Goal: Information Seeking & Learning: Find specific fact

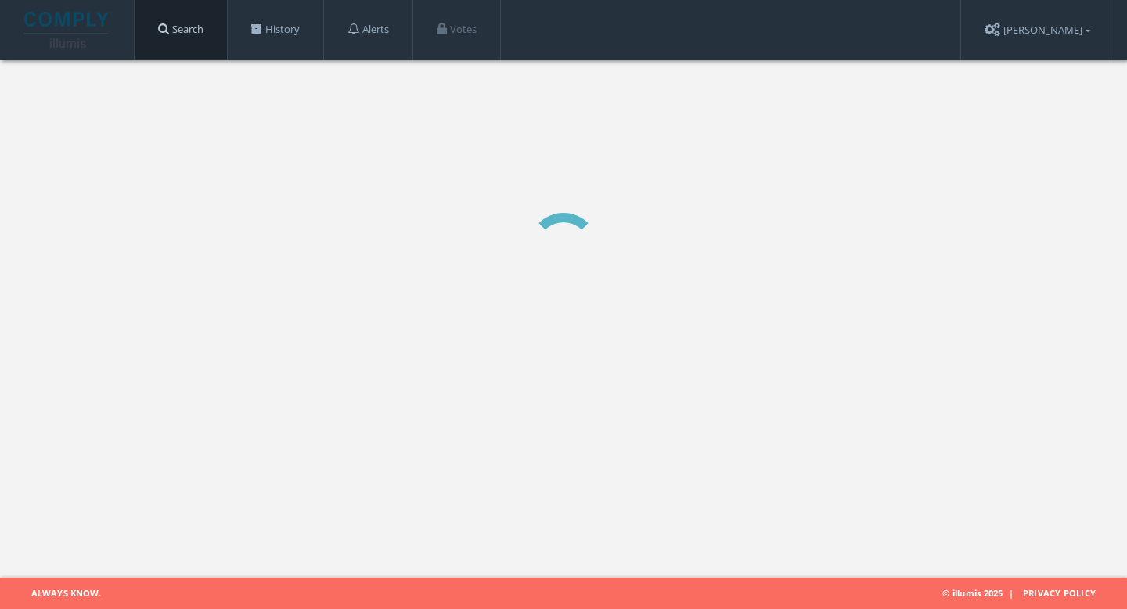
click at [205, 26] on link "Search" at bounding box center [181, 29] width 92 height 59
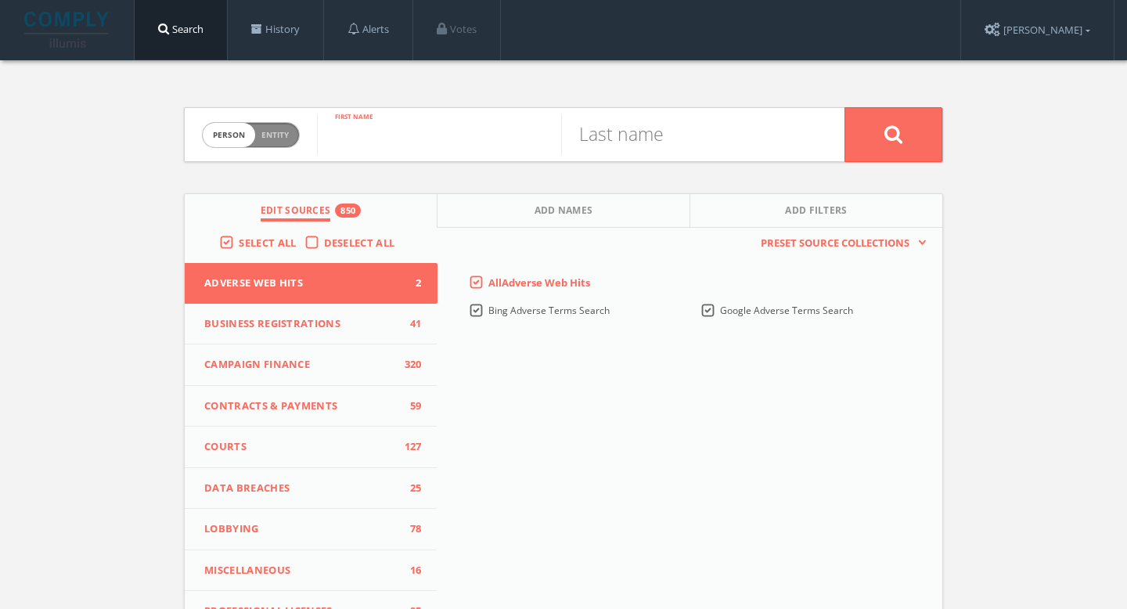
click at [387, 127] on input "text" at bounding box center [439, 134] width 244 height 41
paste input "[PERSON_NAME]"
click at [417, 141] on input "[PERSON_NAME]" at bounding box center [439, 134] width 244 height 41
type input "[PERSON_NAME]"
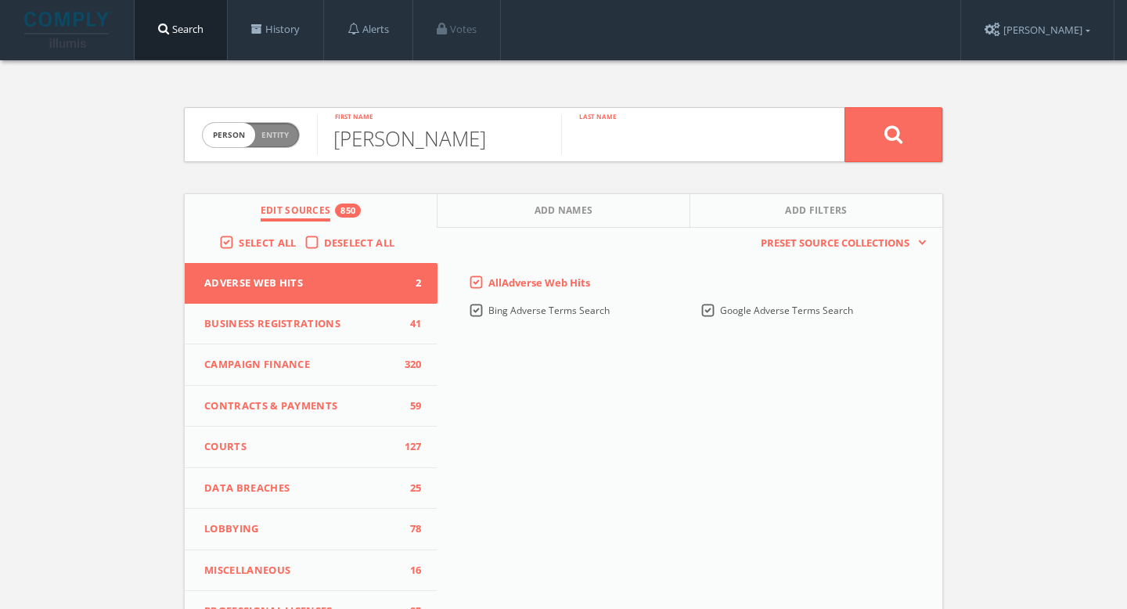
paste input "[PERSON_NAME]"
type input "[PERSON_NAME]"
click at [885, 143] on icon at bounding box center [893, 134] width 19 height 20
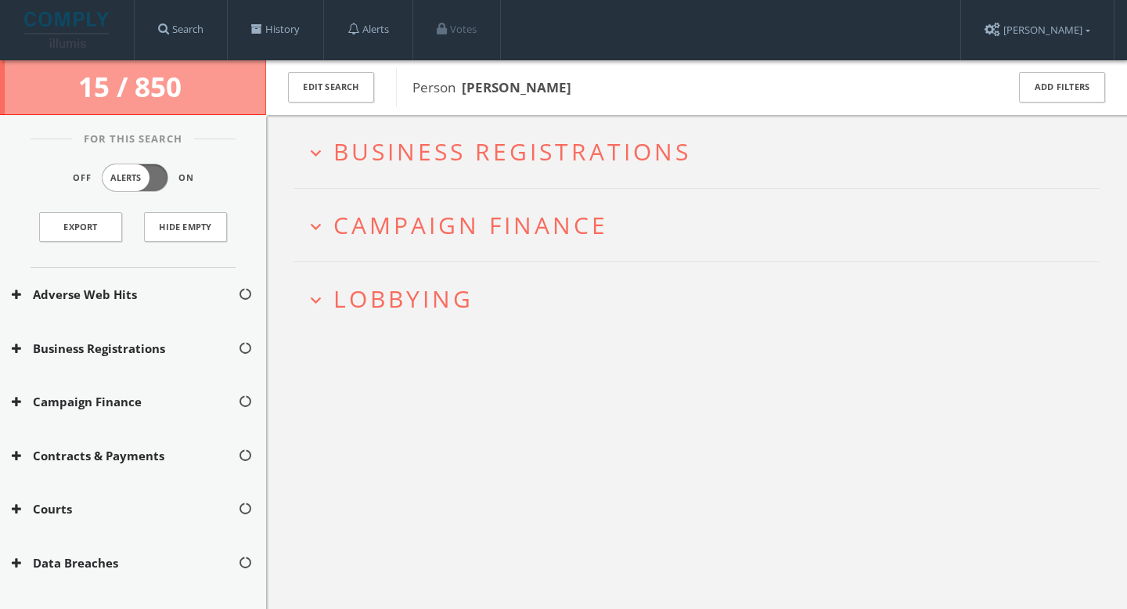
click at [454, 299] on span "Lobbying" at bounding box center [403, 298] width 140 height 32
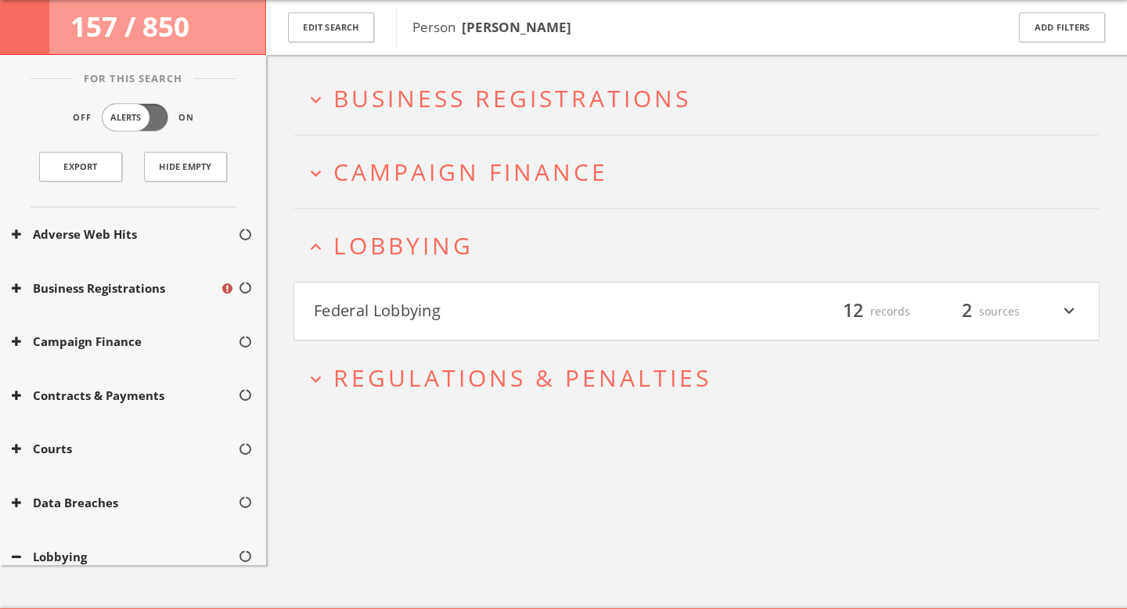
scroll to position [91, 0]
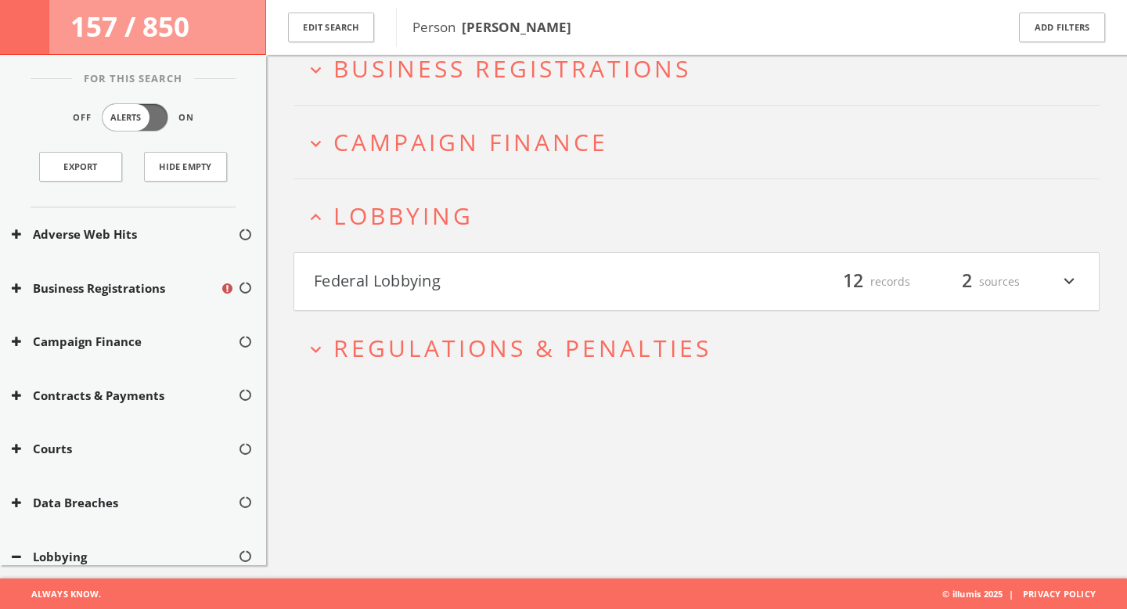
click at [539, 318] on h2 "expand_more Regulations & Penalties" at bounding box center [696, 347] width 806 height 73
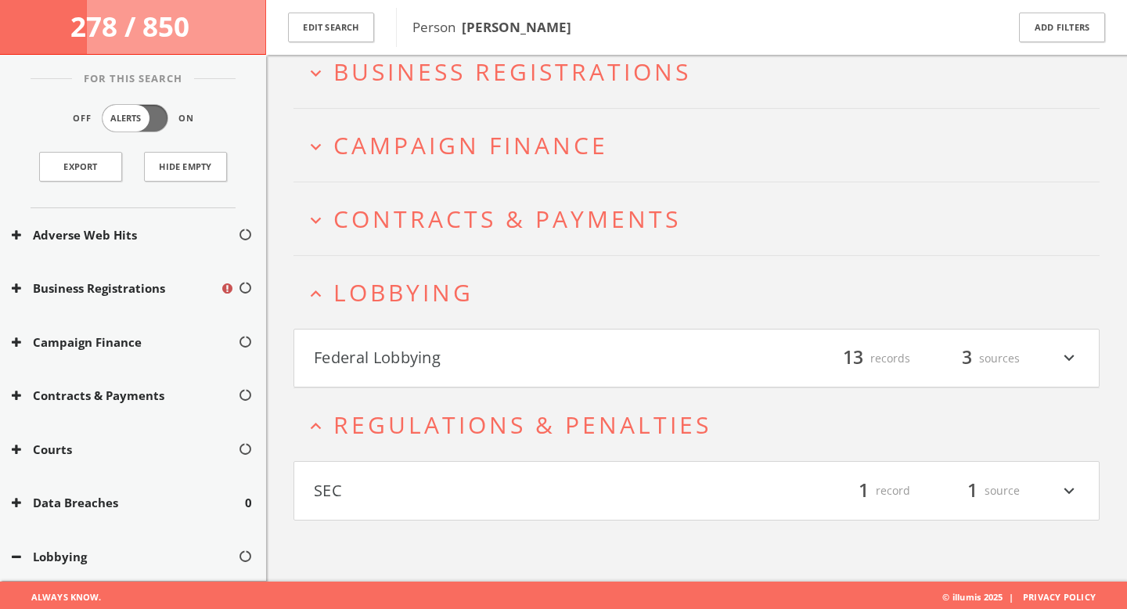
click at [532, 491] on button "SEC" at bounding box center [505, 490] width 383 height 27
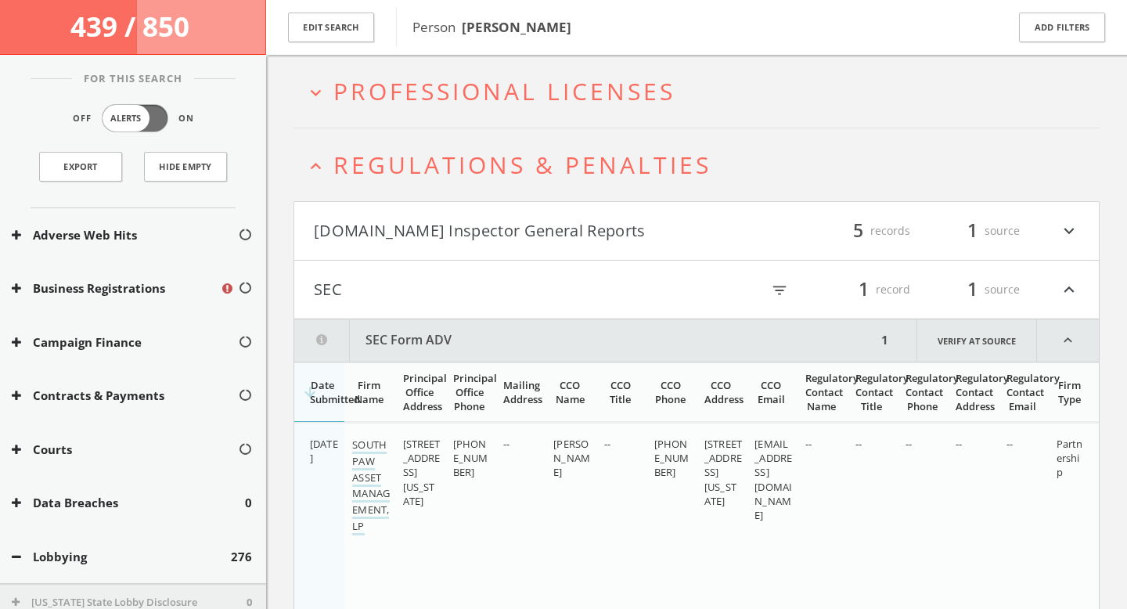
scroll to position [552, 0]
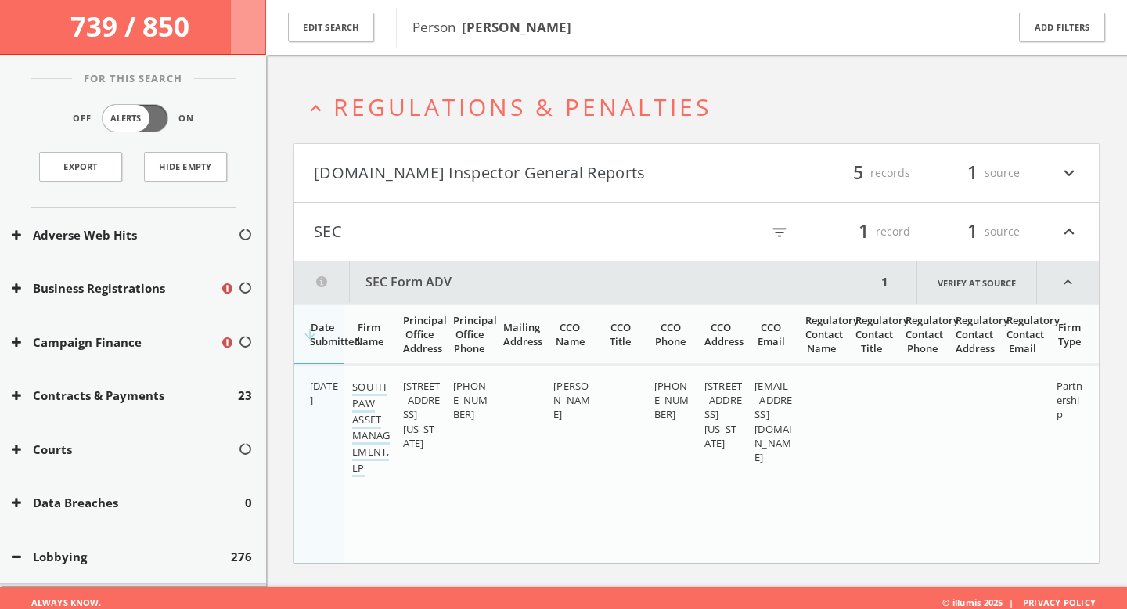
click at [469, 181] on button "[DOMAIN_NAME] Inspector General Reports" at bounding box center [505, 173] width 383 height 27
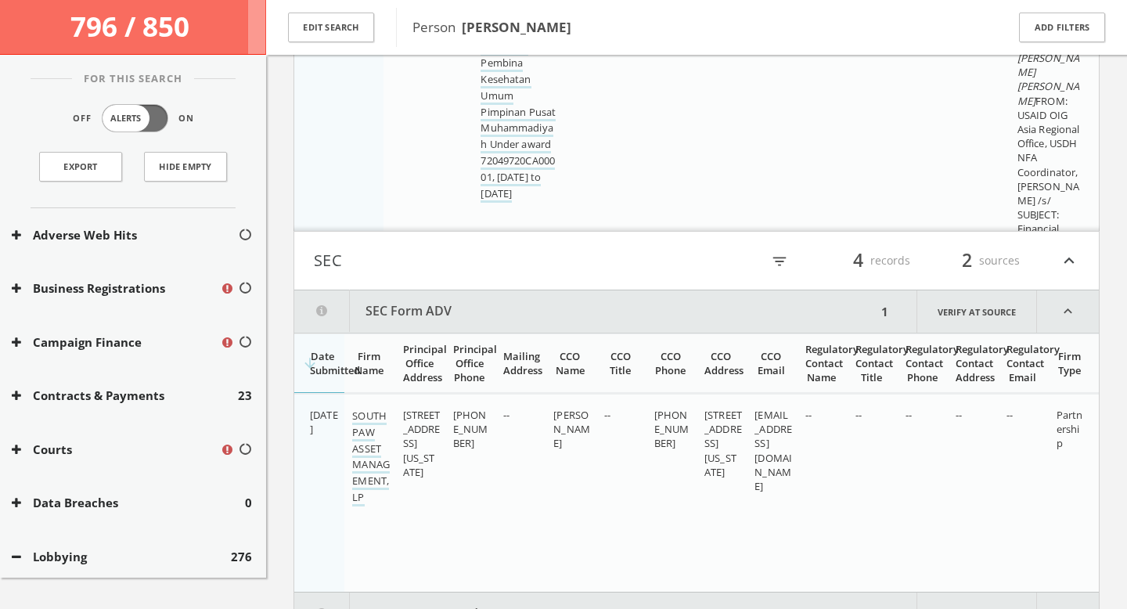
scroll to position [2224, 0]
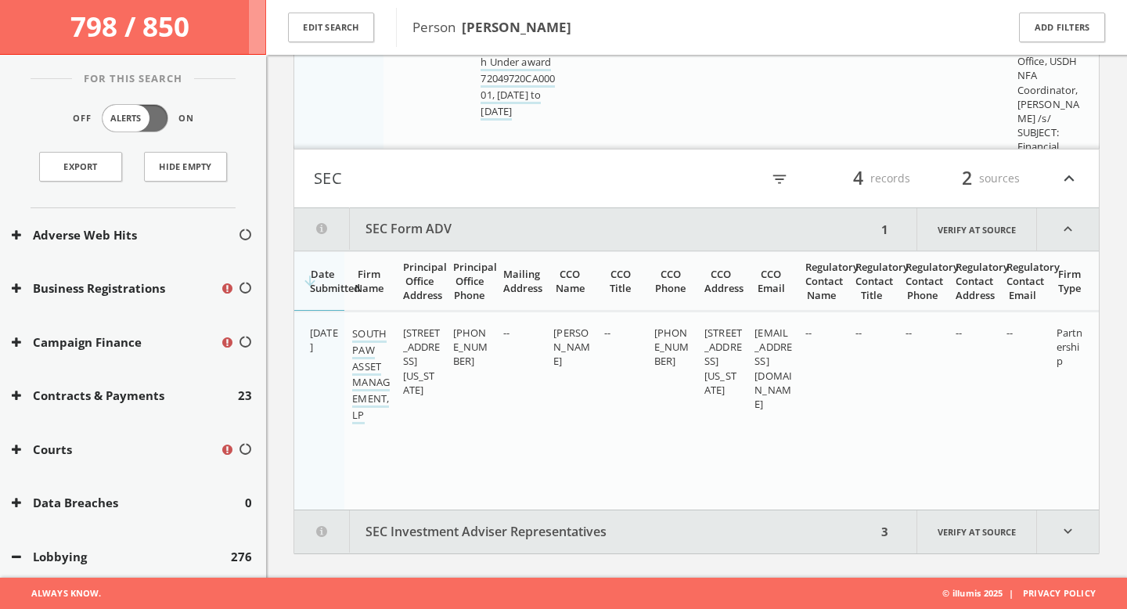
click at [476, 529] on button "SEC Investment Adviser Representatives" at bounding box center [585, 531] width 582 height 43
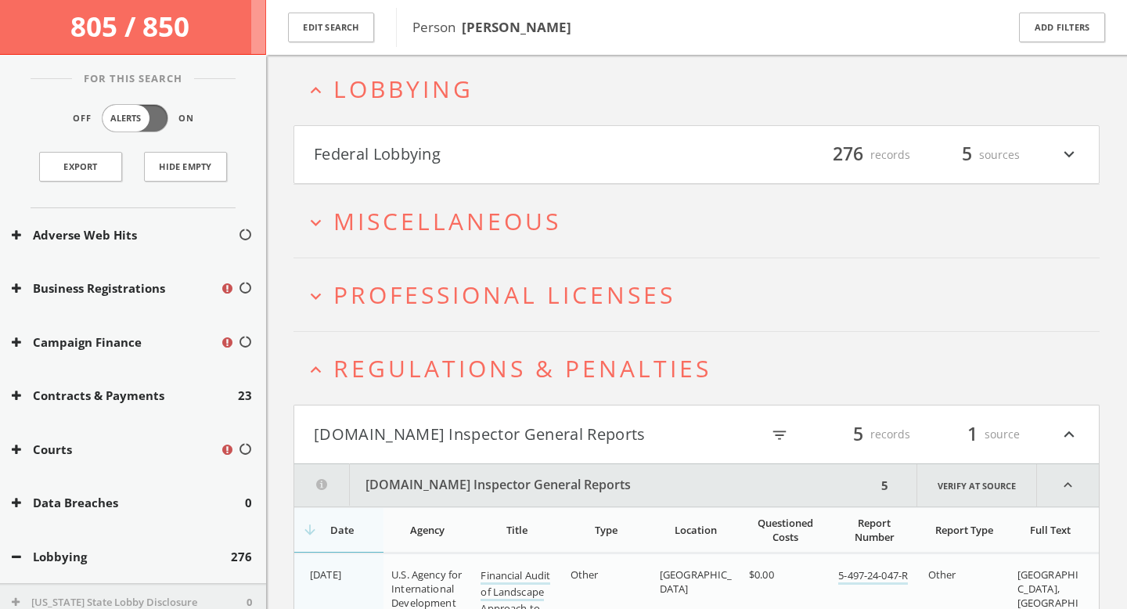
click at [484, 305] on span "Professional Licenses" at bounding box center [504, 295] width 342 height 32
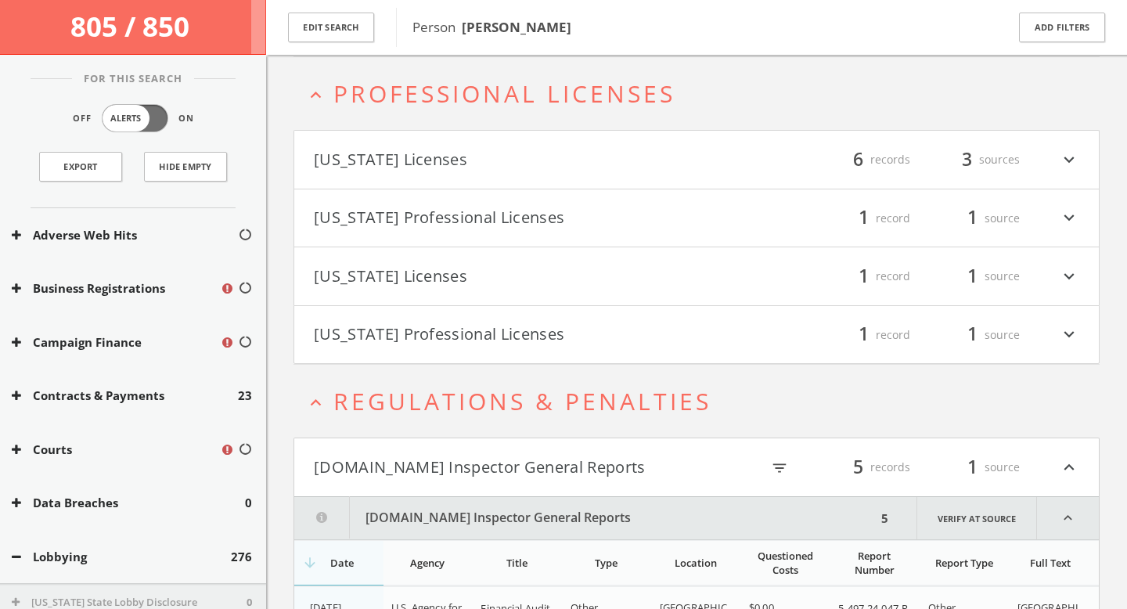
scroll to position [568, 0]
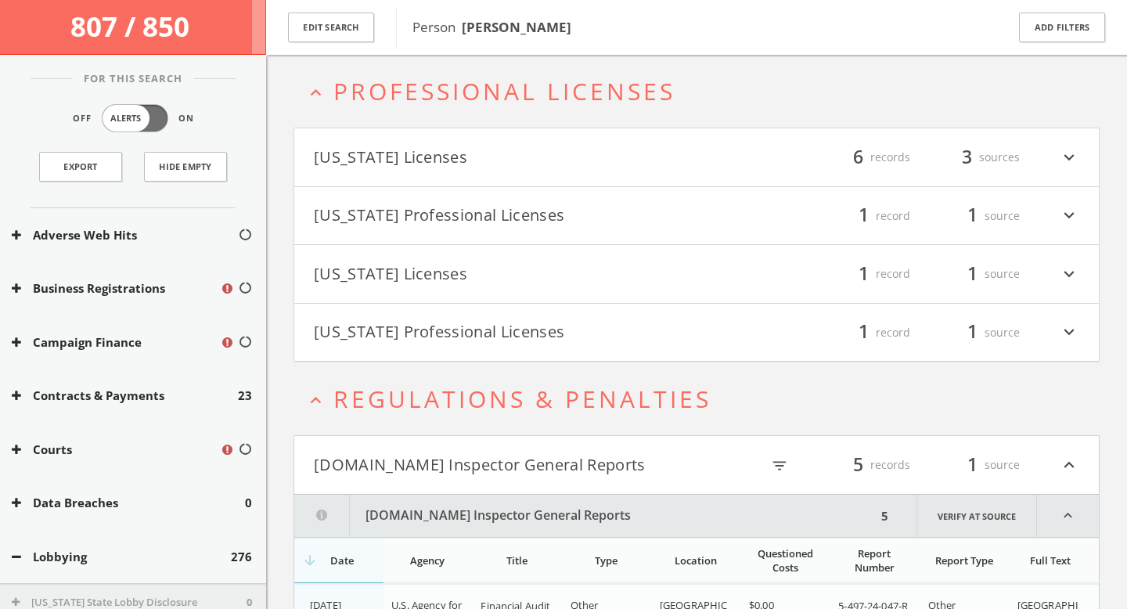
click at [484, 340] on button "[US_STATE] Professional Licenses" at bounding box center [505, 332] width 383 height 27
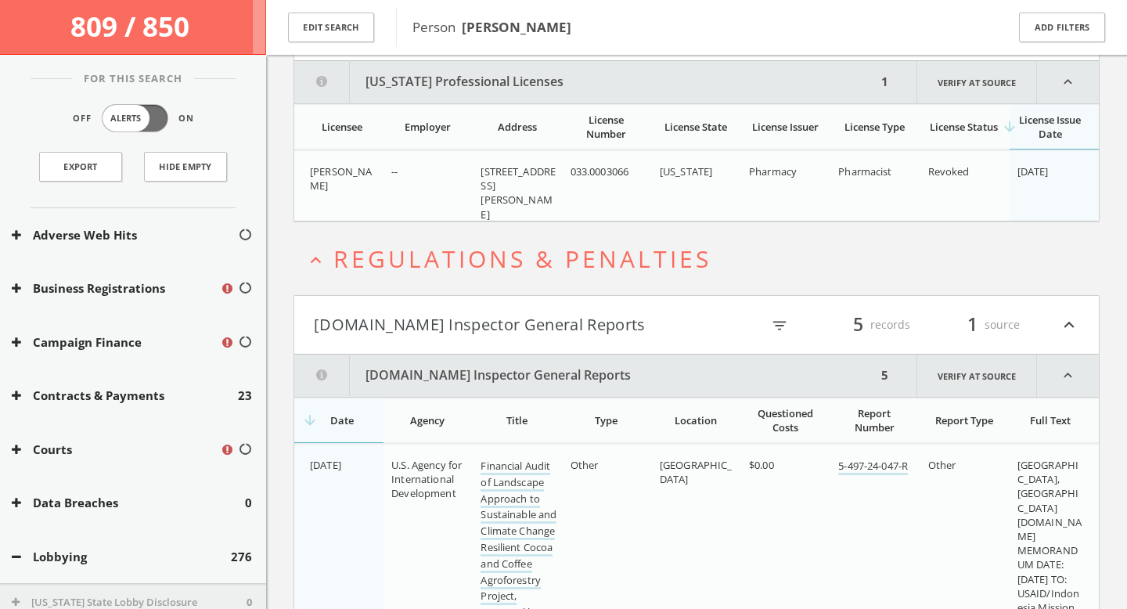
scroll to position [875, 0]
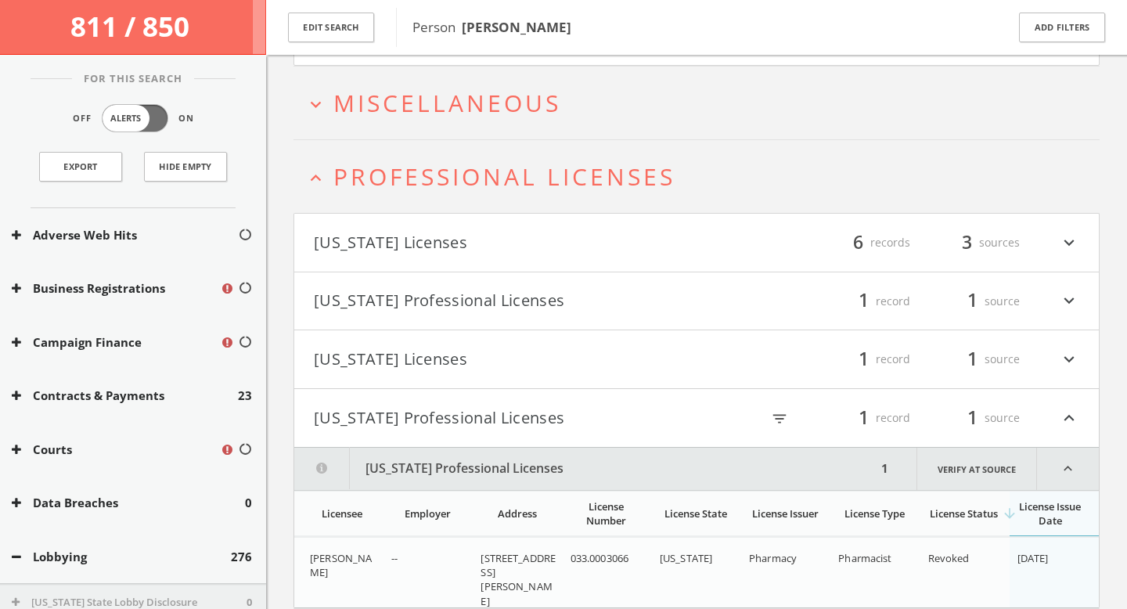
click at [524, 346] on button "[US_STATE] Licenses" at bounding box center [505, 359] width 383 height 27
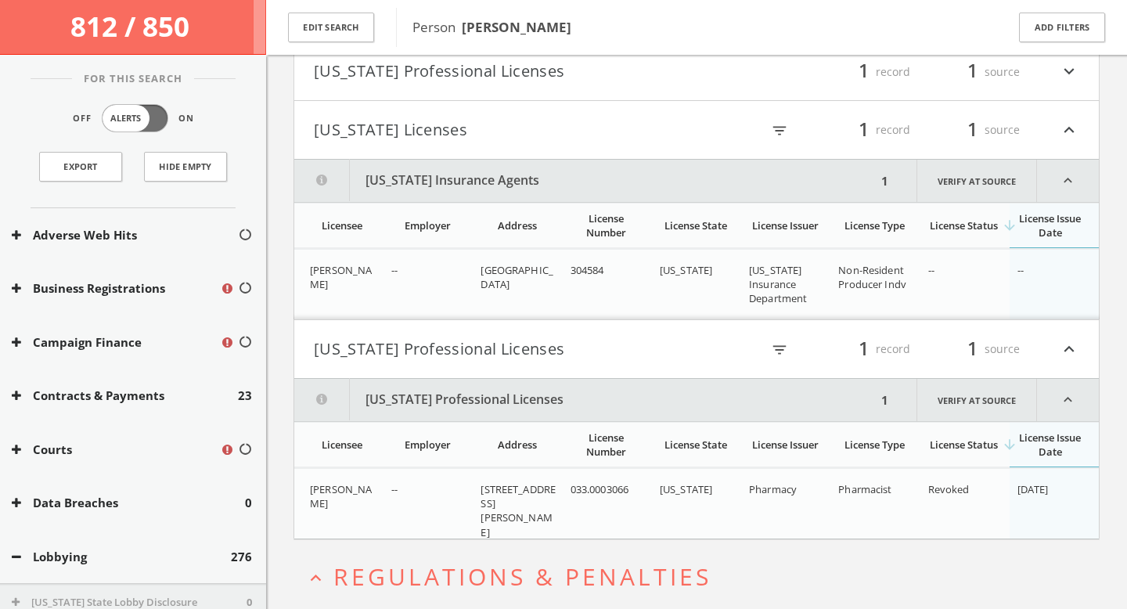
scroll to position [703, 0]
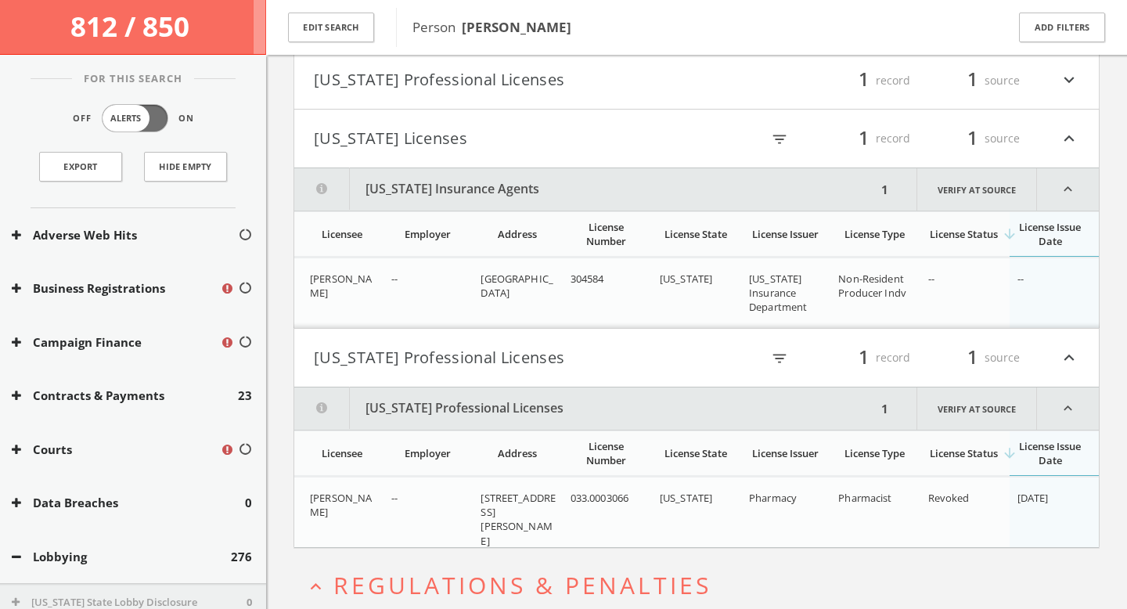
click at [524, 81] on button "[US_STATE] Professional Licenses" at bounding box center [505, 80] width 383 height 27
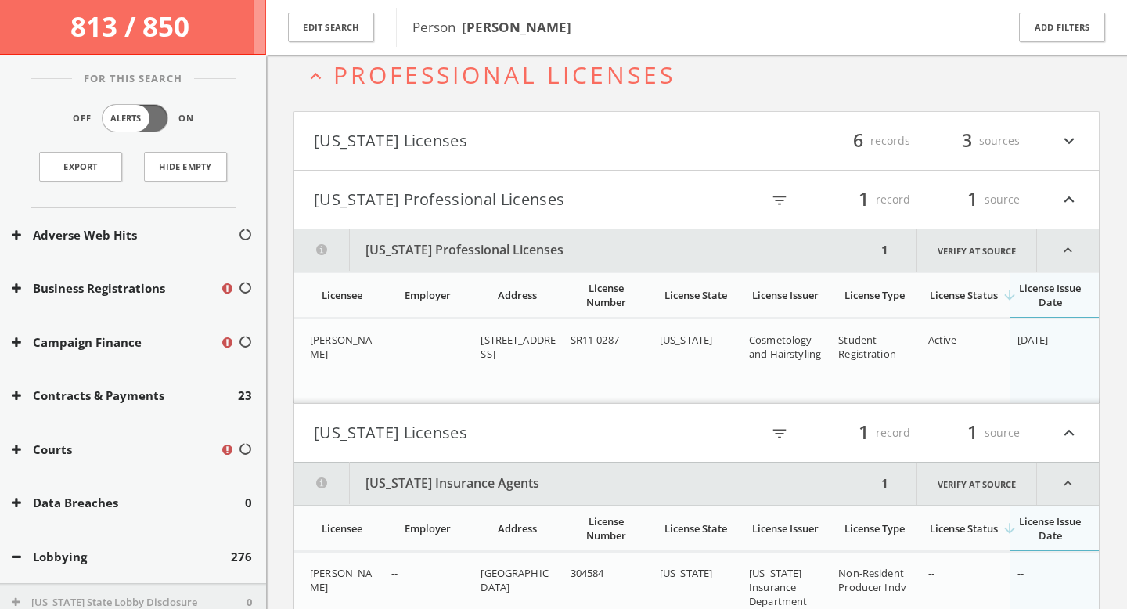
click at [524, 122] on h4 "[US_STATE] Licenses filter_list 6 records 3 sources expand_more" at bounding box center [696, 141] width 804 height 58
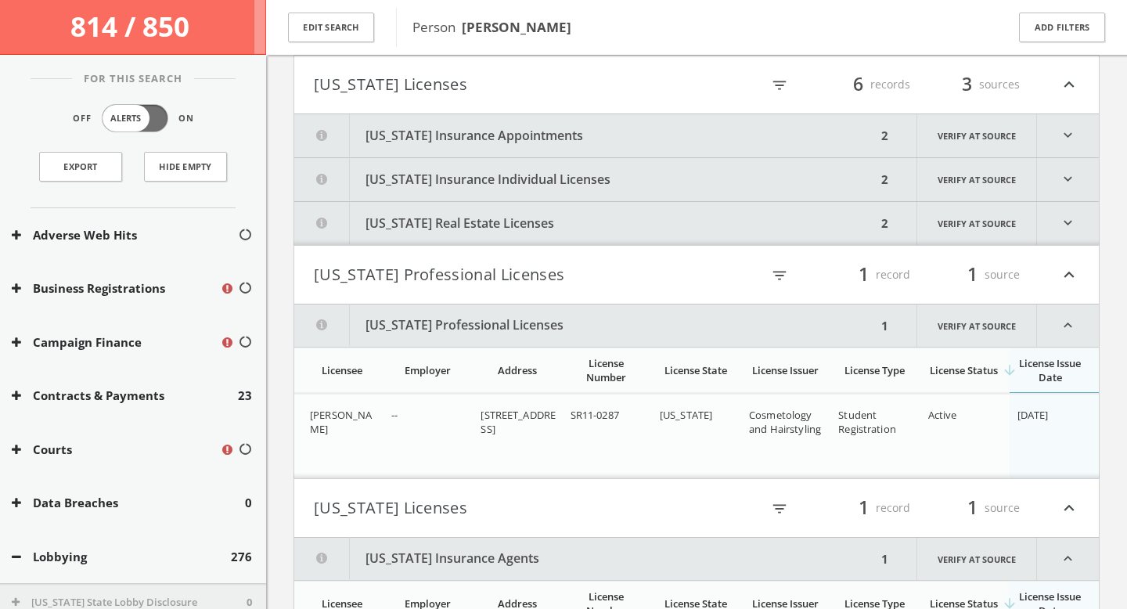
click at [525, 209] on button "[US_STATE] Real Estate Licenses" at bounding box center [585, 223] width 582 height 43
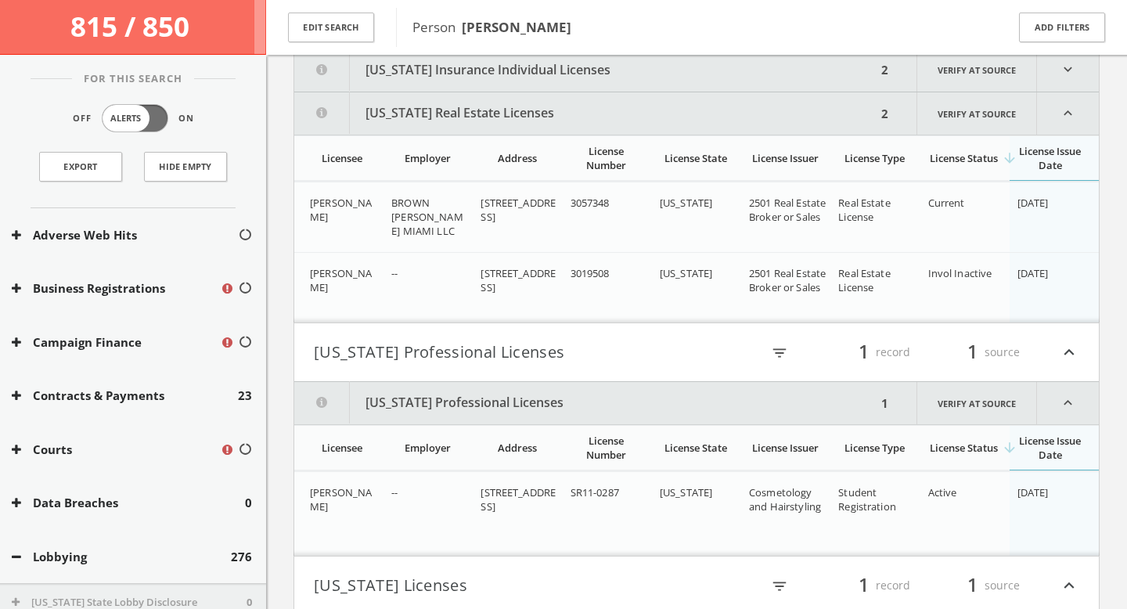
click at [534, 79] on button "[US_STATE] Insurance Individual Licenses" at bounding box center [585, 70] width 582 height 43
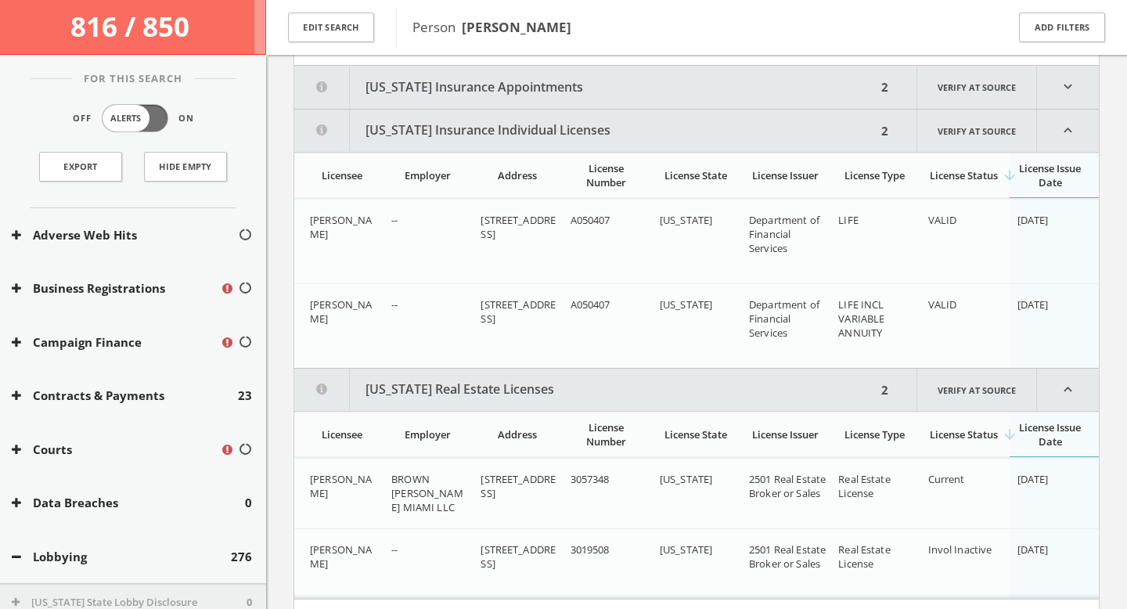
click at [533, 88] on button "[US_STATE] Insurance Appointments" at bounding box center [585, 87] width 582 height 43
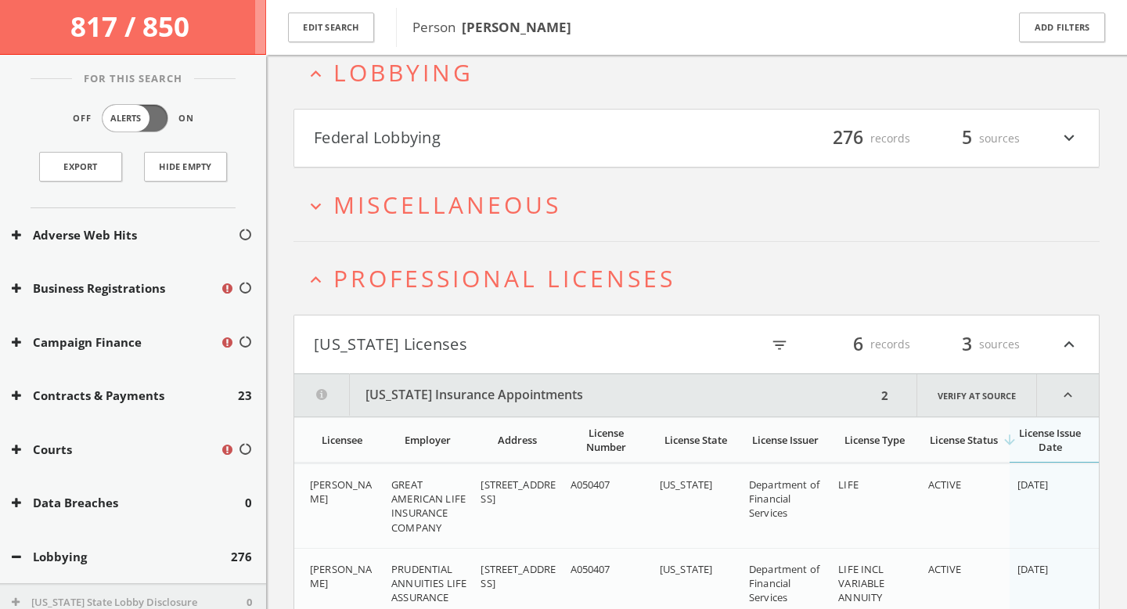
click at [525, 197] on span "Miscellaneous" at bounding box center [447, 205] width 228 height 32
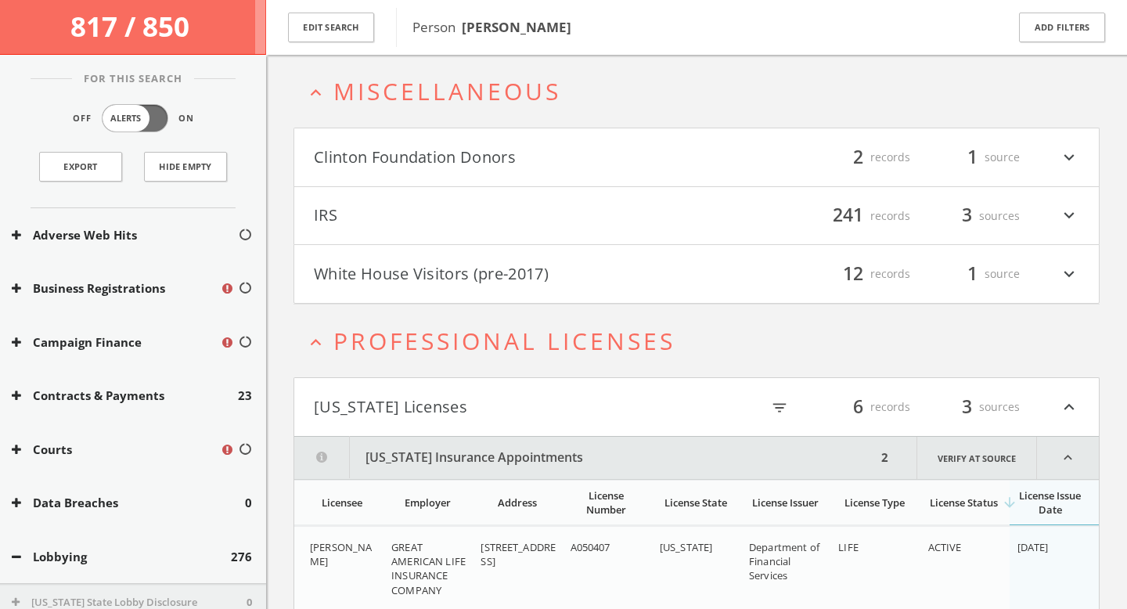
click at [529, 277] on button "White House Visitors (pre-2017)" at bounding box center [505, 274] width 383 height 27
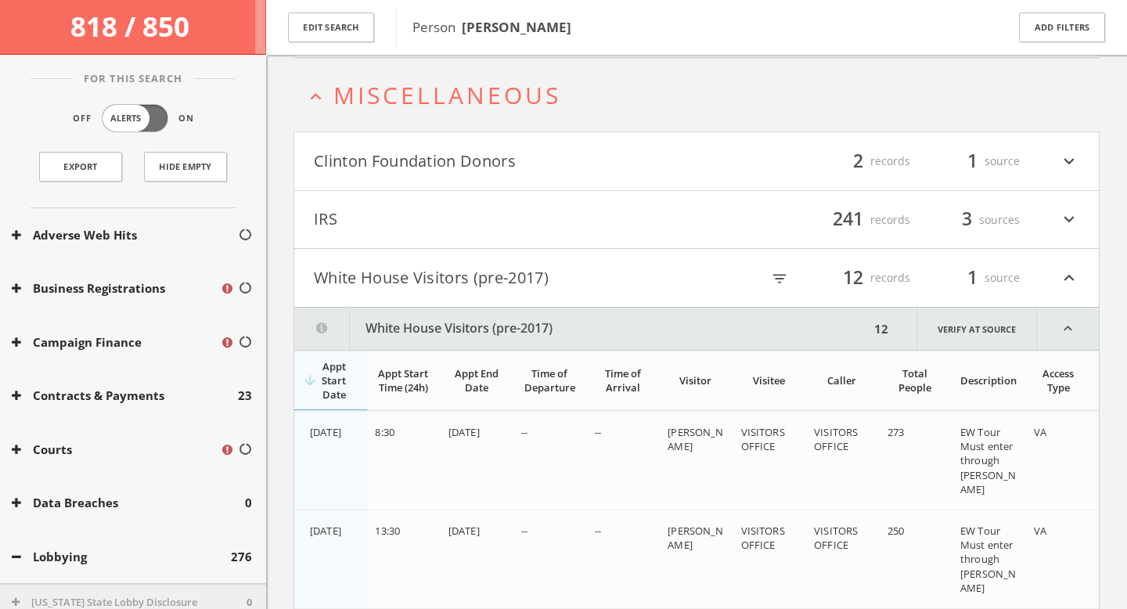
click at [527, 237] on h4 "IRS filter_list 241 records 3 sources expand_more" at bounding box center [696, 220] width 804 height 58
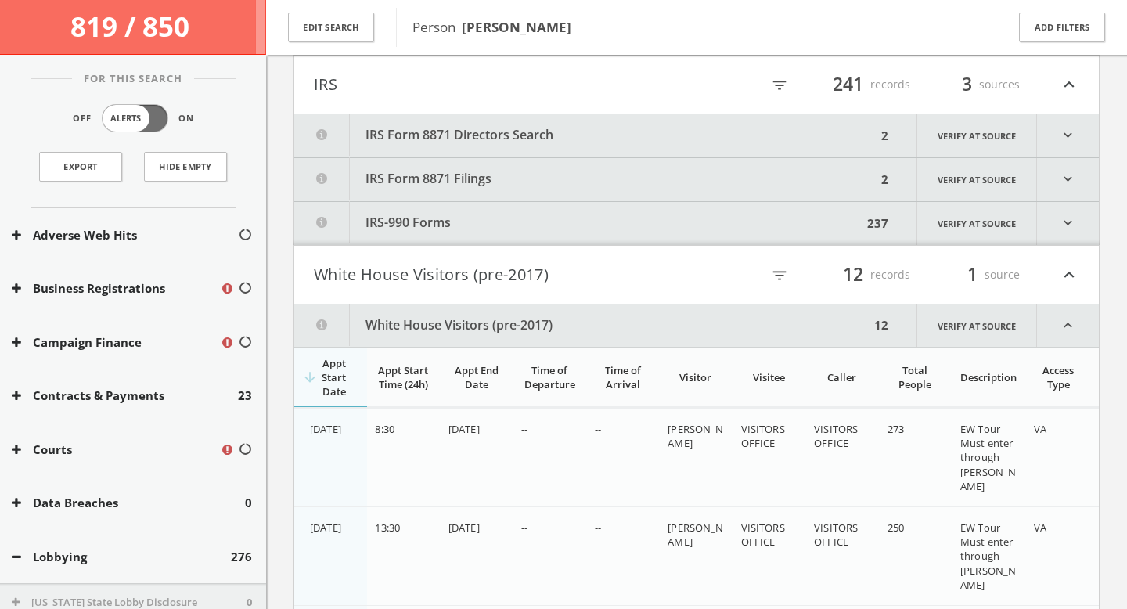
click at [529, 237] on button "IRS-990 Forms" at bounding box center [578, 223] width 568 height 43
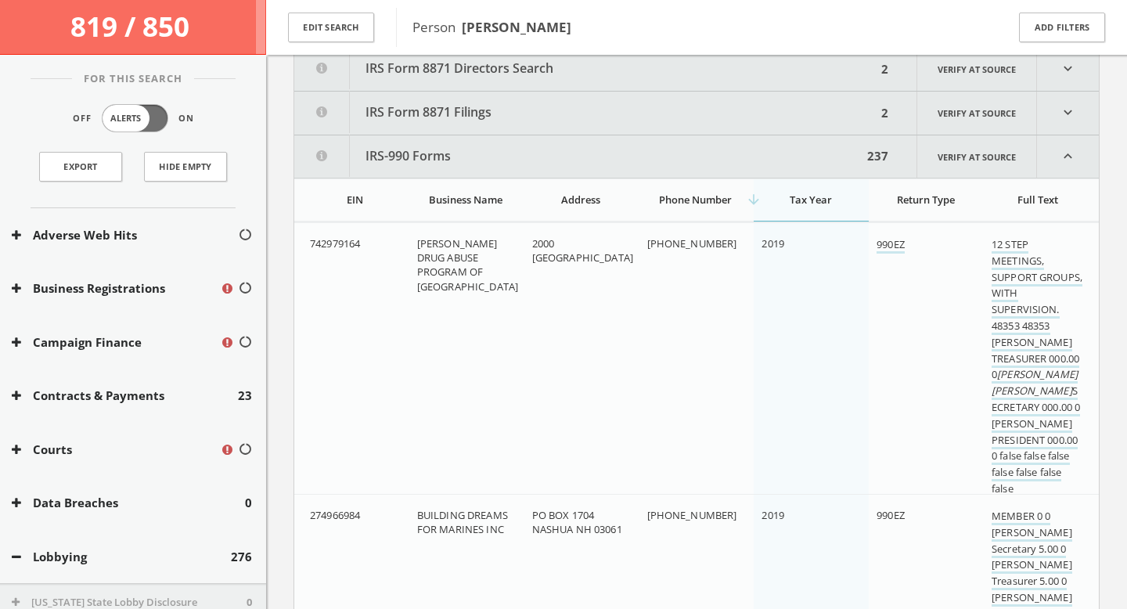
click at [538, 111] on button "IRS Form 8871 Filings" at bounding box center [585, 113] width 582 height 43
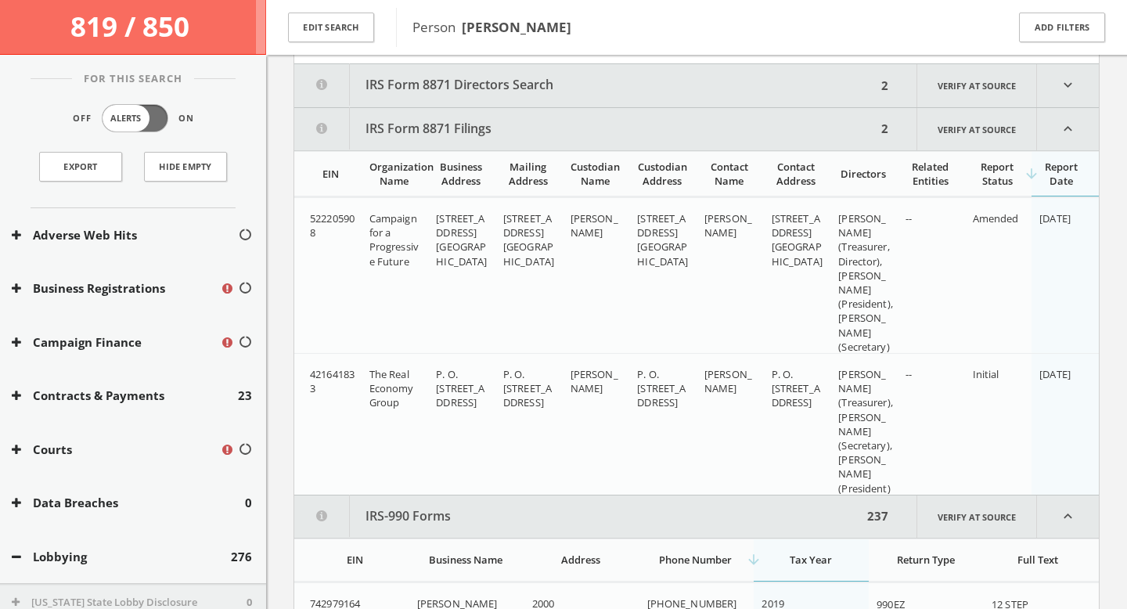
click at [545, 97] on button "IRS Form 8871 Directors Search" at bounding box center [585, 85] width 582 height 43
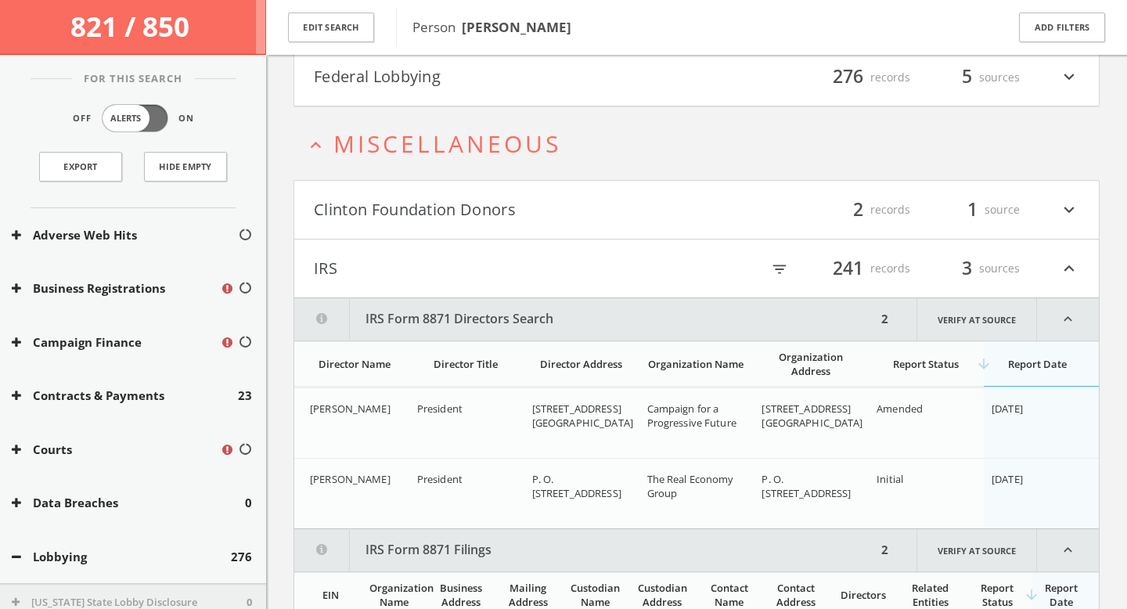
click at [531, 207] on button "Clinton Foundation Donors" at bounding box center [505, 209] width 383 height 27
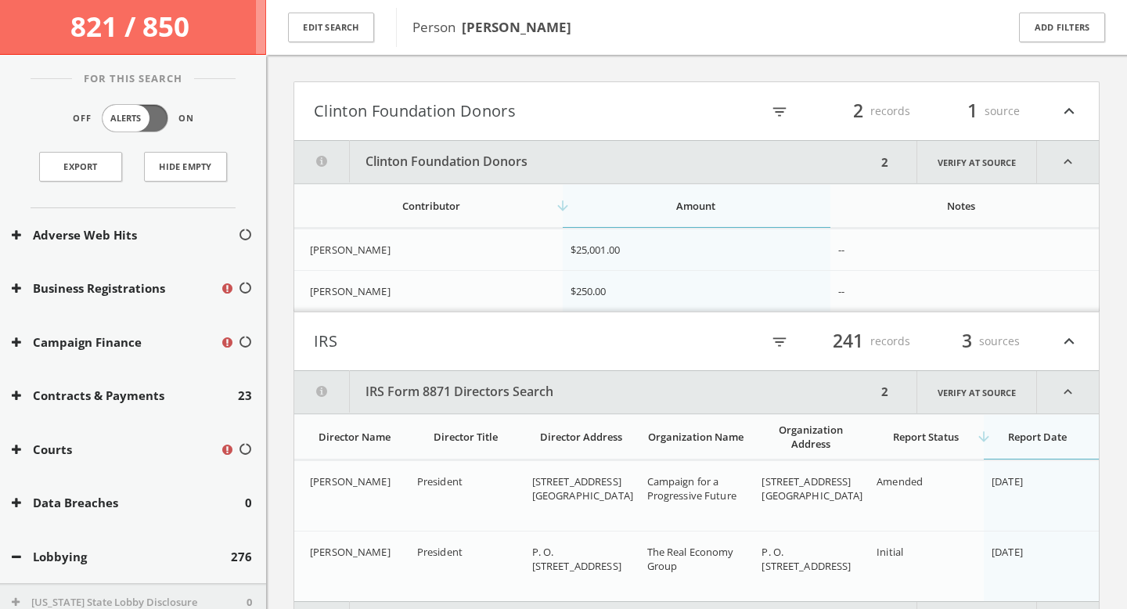
scroll to position [540, 0]
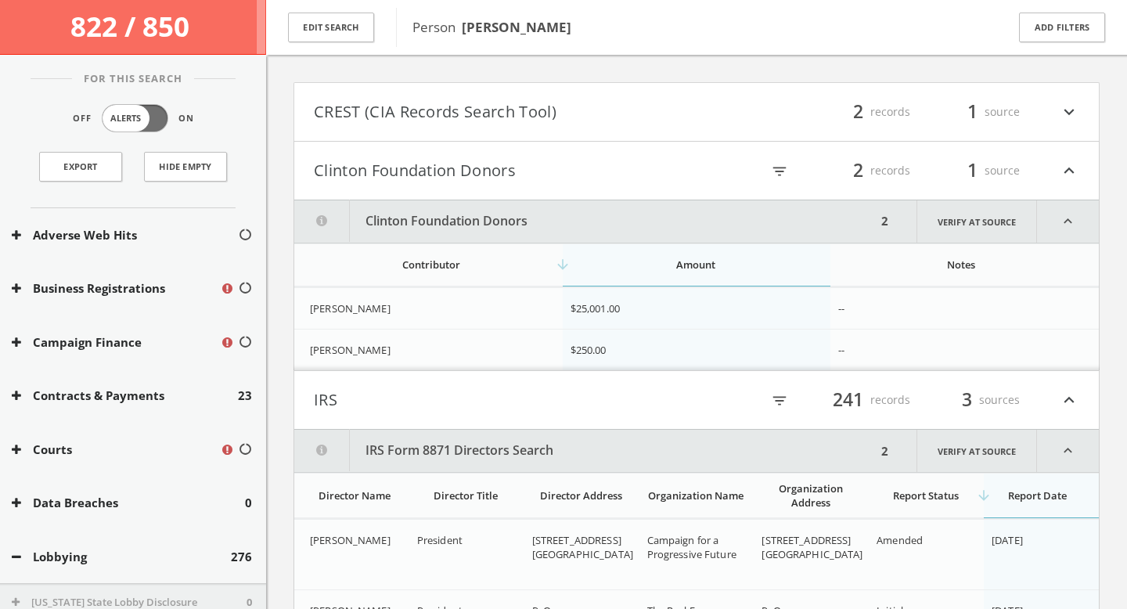
click at [556, 351] on div "[PERSON_NAME]" at bounding box center [434, 350] width 248 height 14
click at [558, 372] on h4 "IRS filter_list 241 records 3 sources expand_less" at bounding box center [696, 400] width 804 height 58
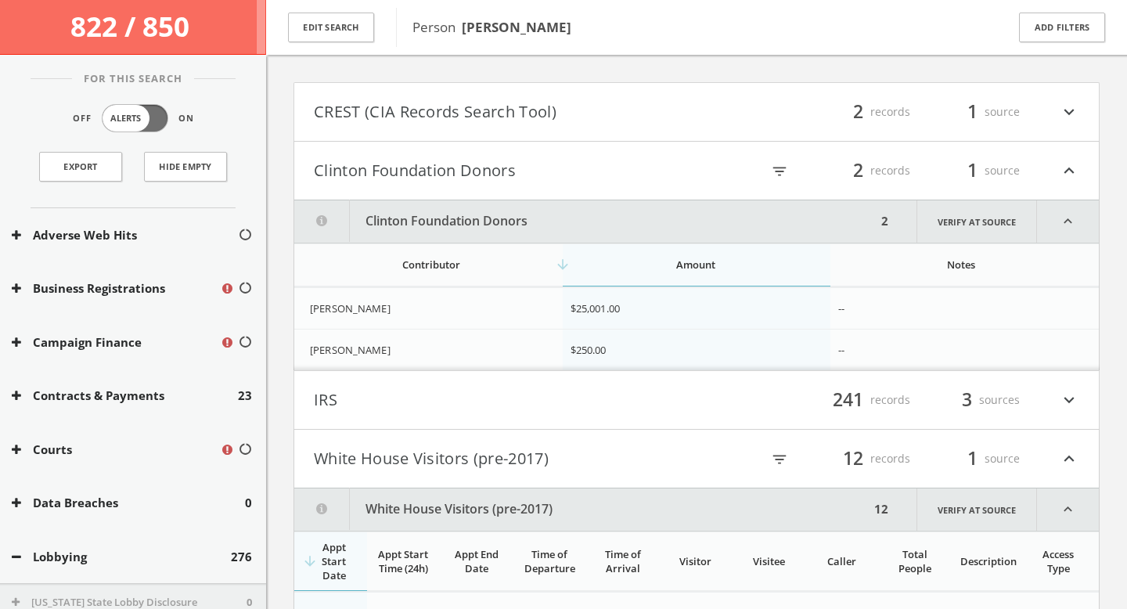
scroll to position [565, 0]
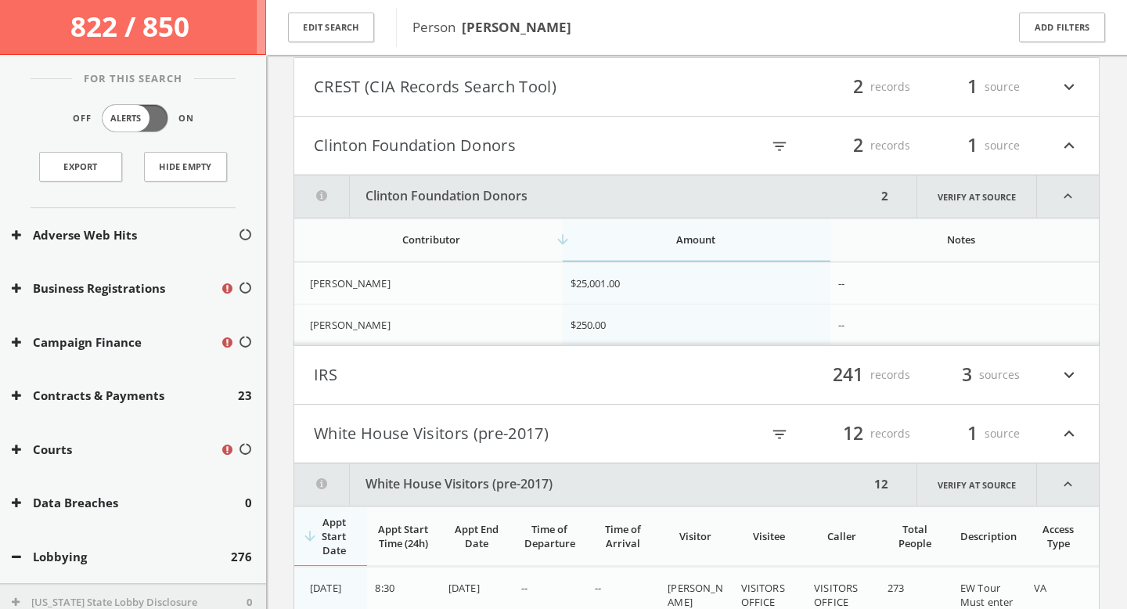
click at [590, 383] on button "IRS" at bounding box center [505, 375] width 383 height 27
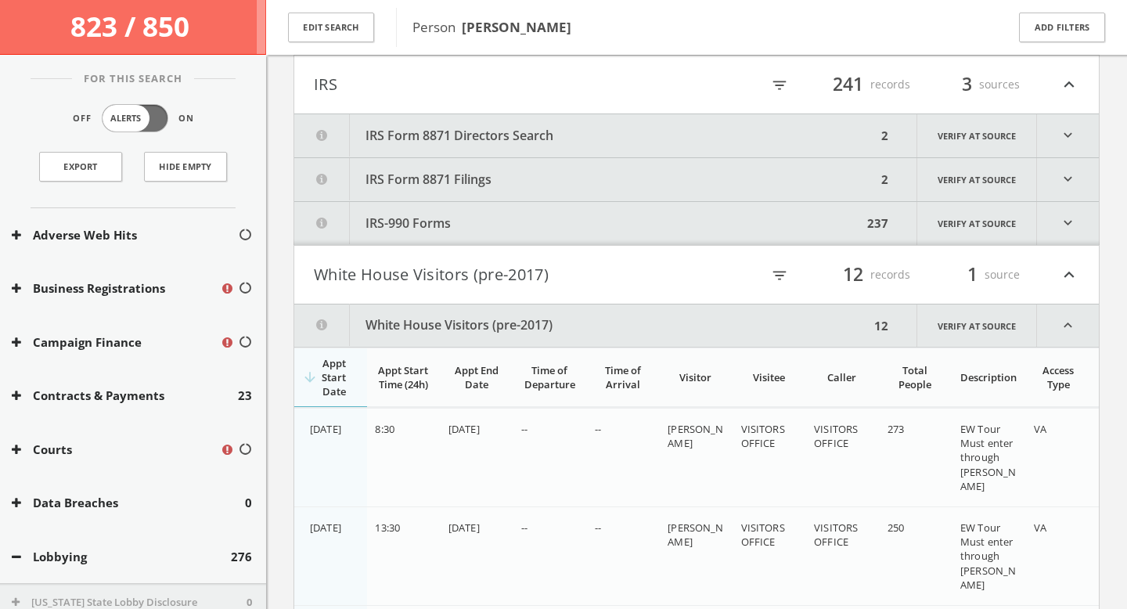
click at [559, 218] on button "IRS-990 Forms" at bounding box center [578, 223] width 568 height 43
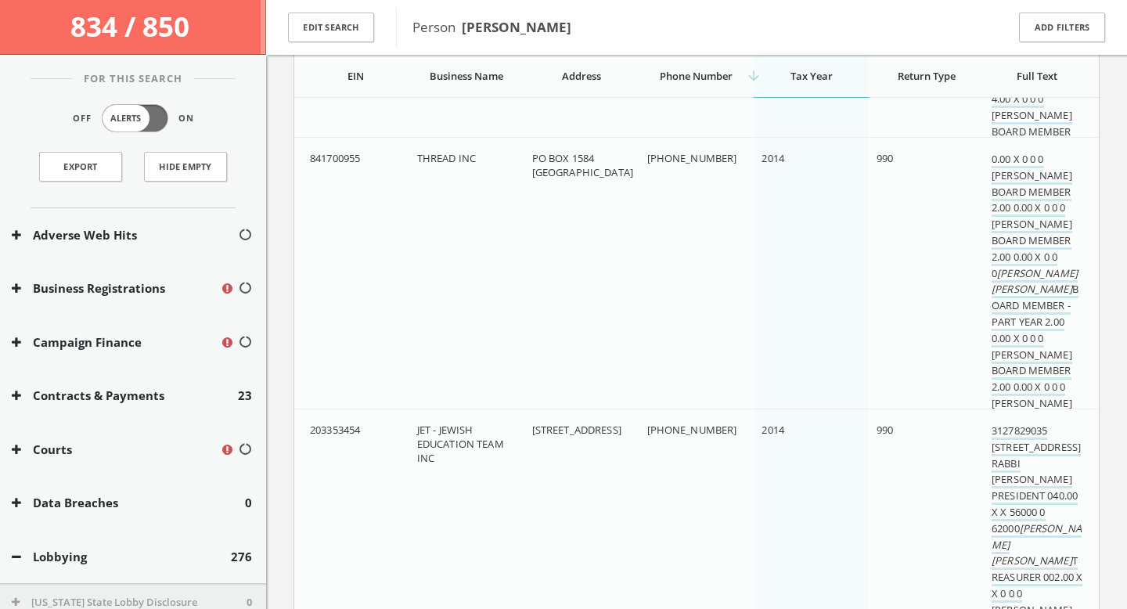
scroll to position [25068, 0]
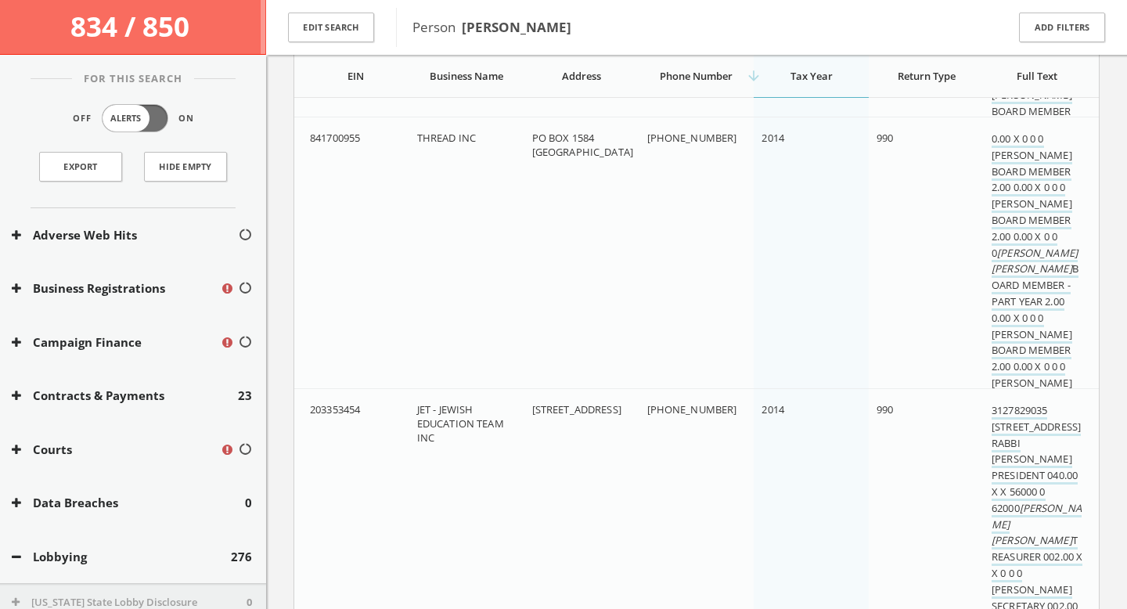
click at [180, 454] on button "Courts" at bounding box center [116, 450] width 208 height 18
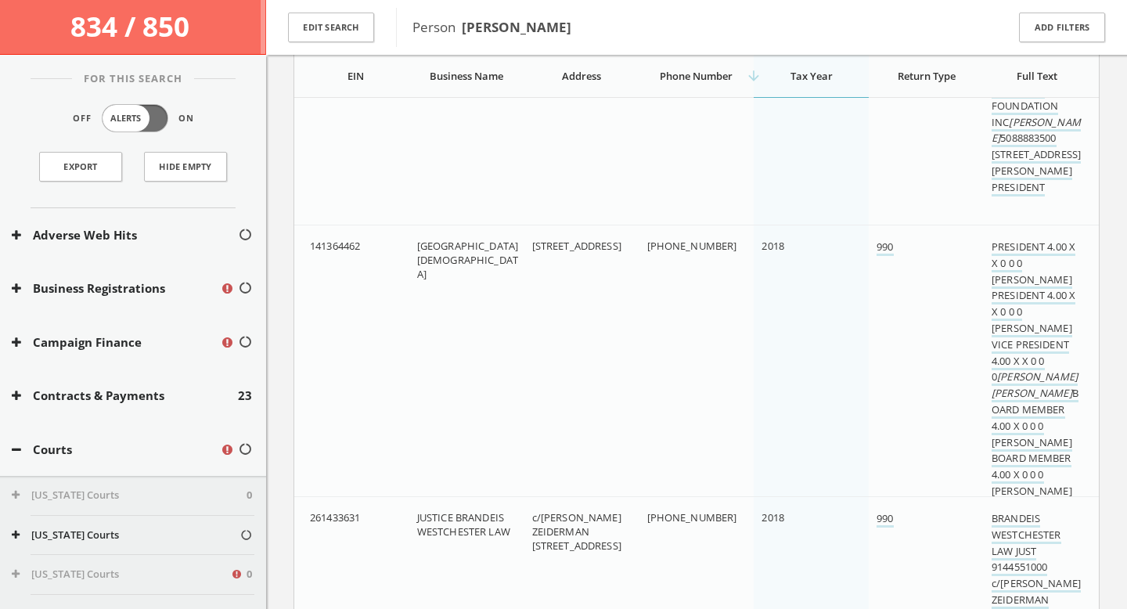
scroll to position [362, 0]
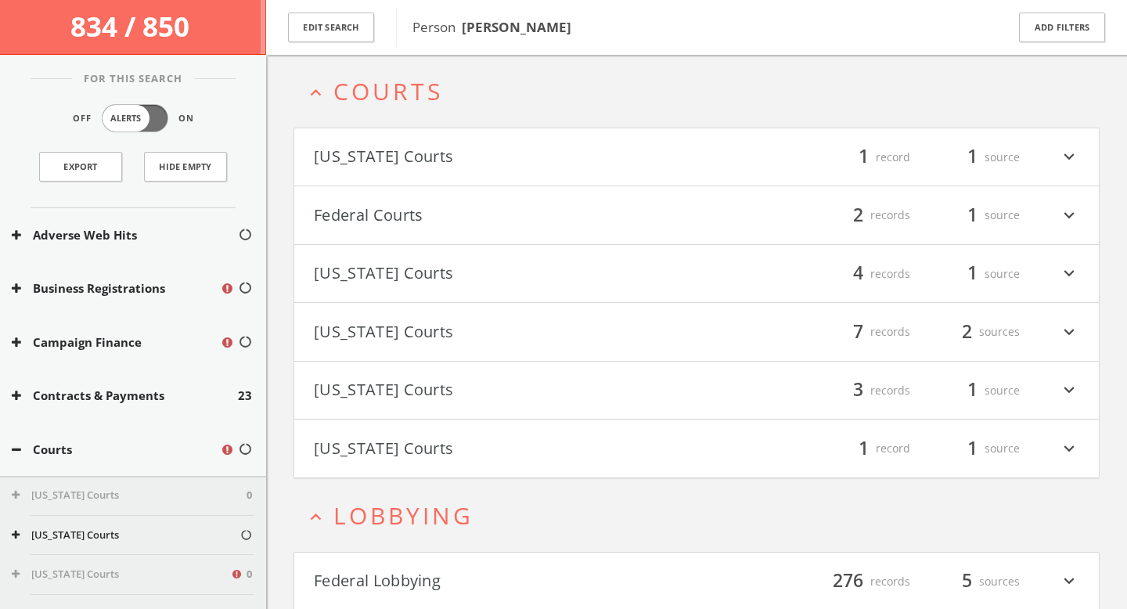
click at [419, 151] on button "[US_STATE] Courts" at bounding box center [505, 157] width 383 height 27
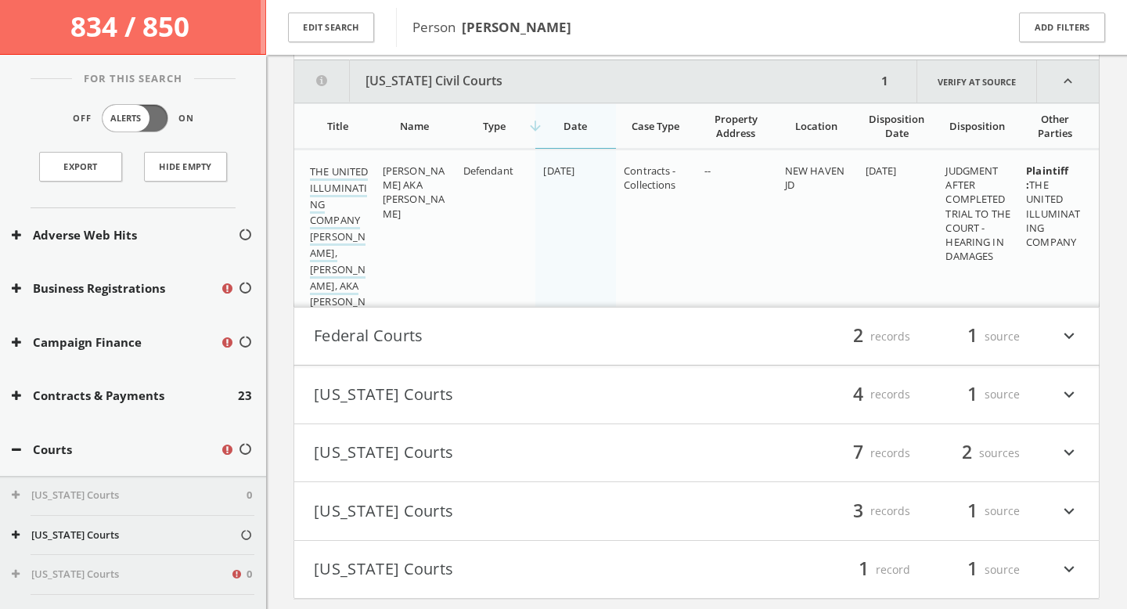
scroll to position [494, 0]
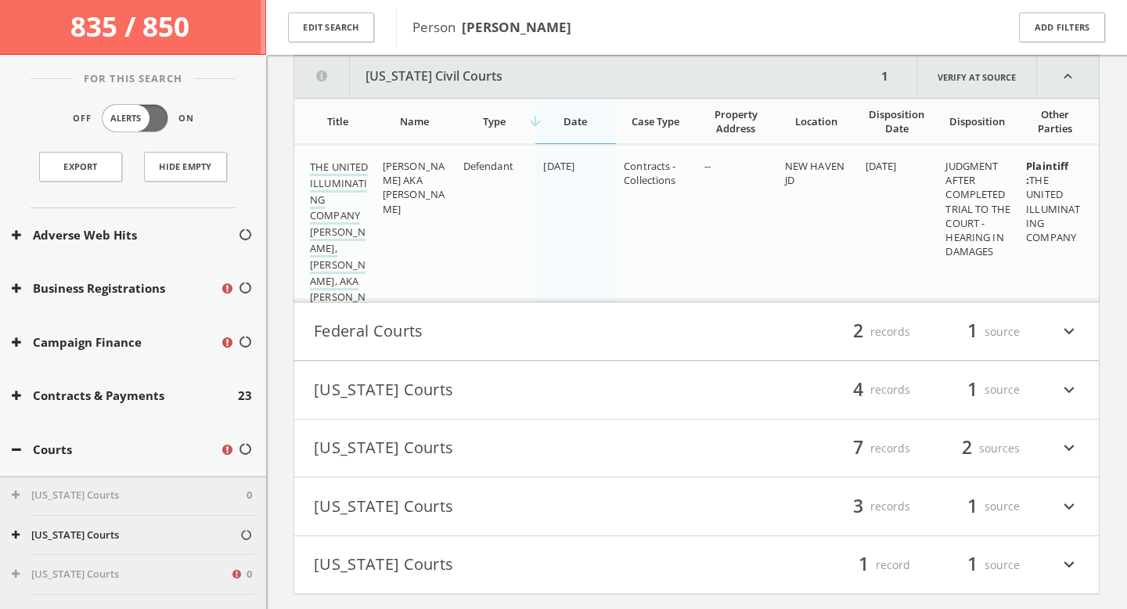
click at [440, 338] on button "Federal Courts" at bounding box center [505, 331] width 383 height 27
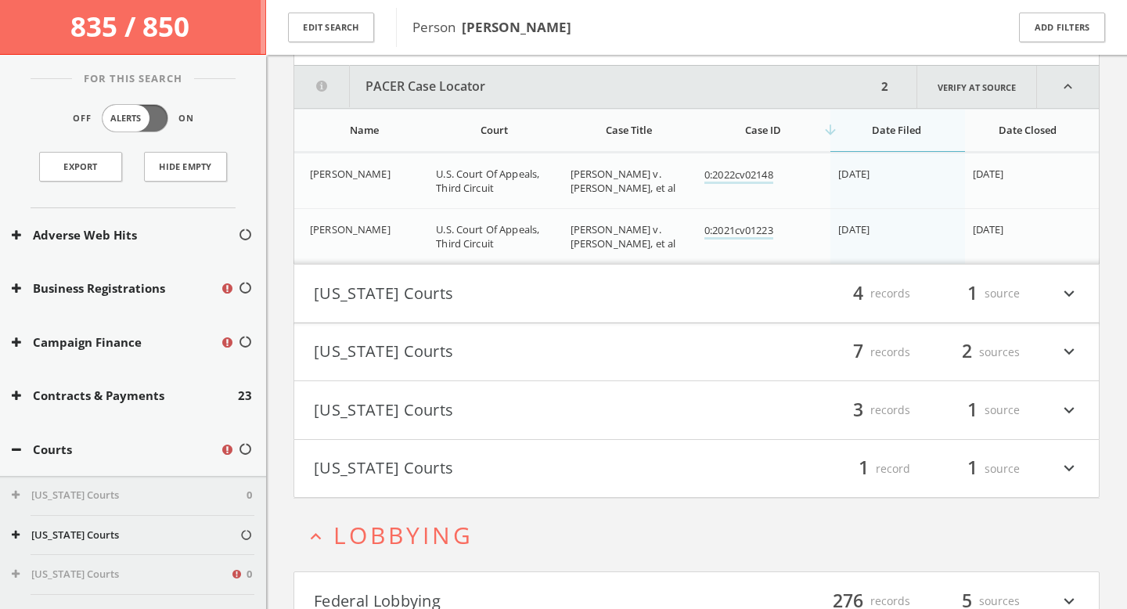
scroll to position [800, 0]
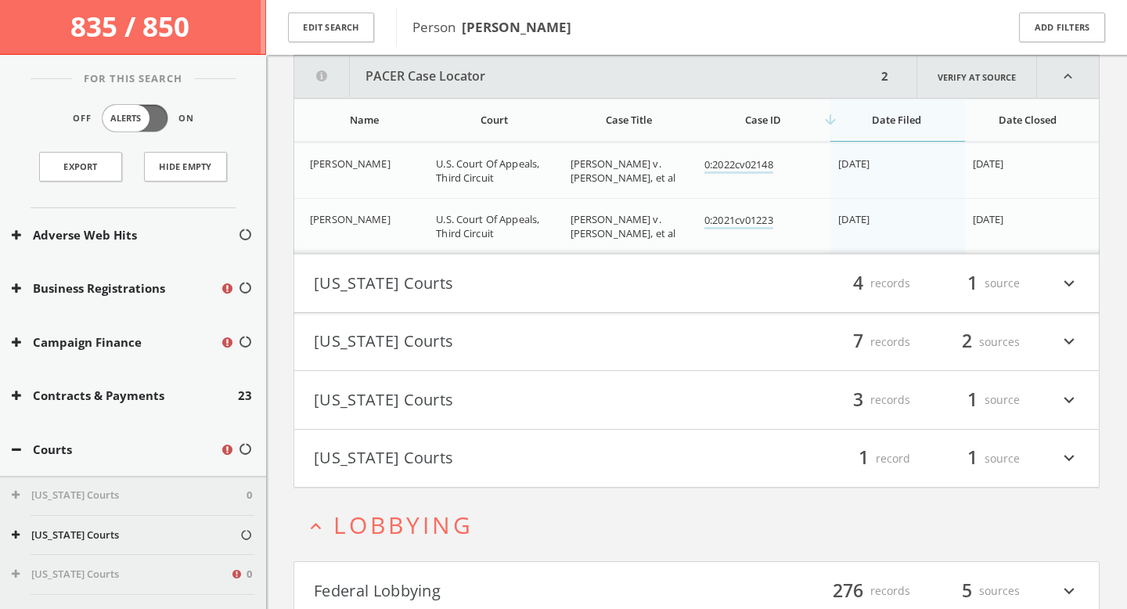
click at [438, 284] on button "[US_STATE] Courts" at bounding box center [505, 283] width 383 height 27
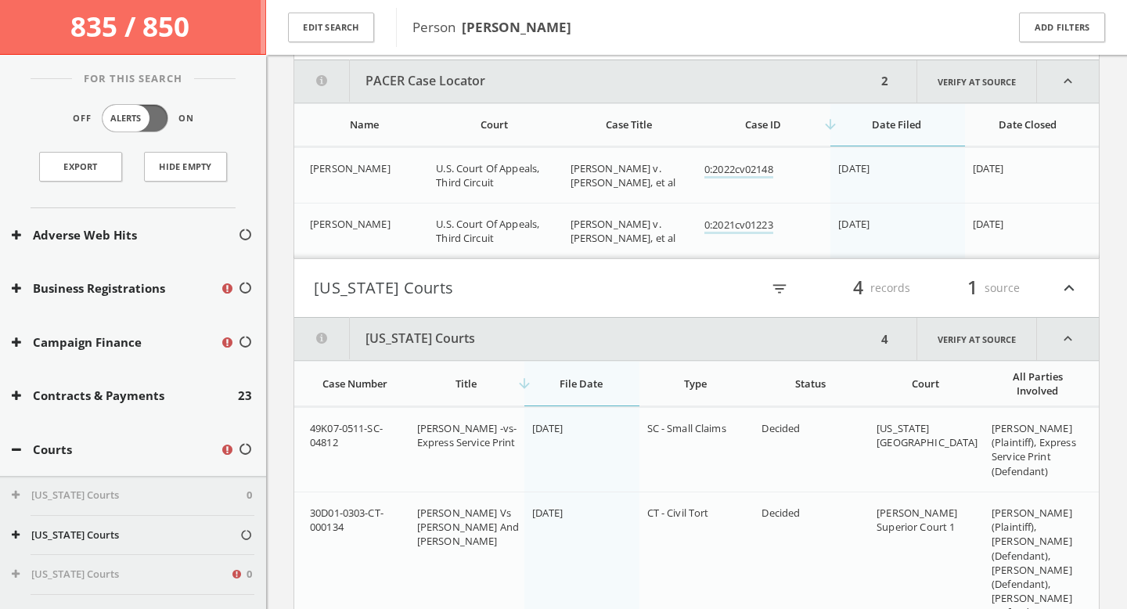
scroll to position [723, 0]
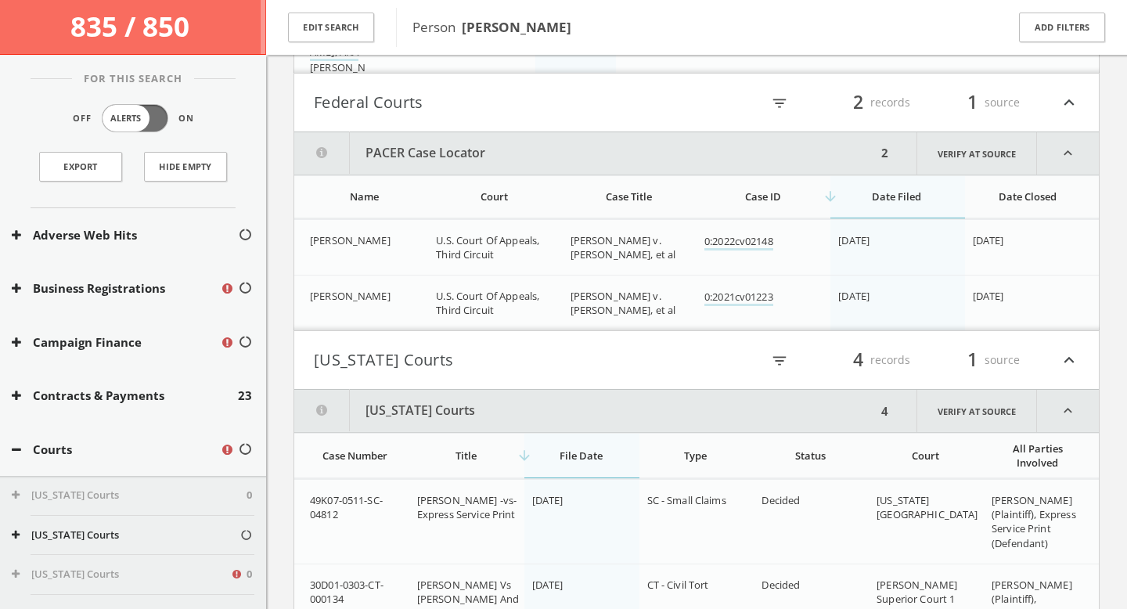
click at [441, 110] on button "Federal Courts" at bounding box center [505, 102] width 383 height 27
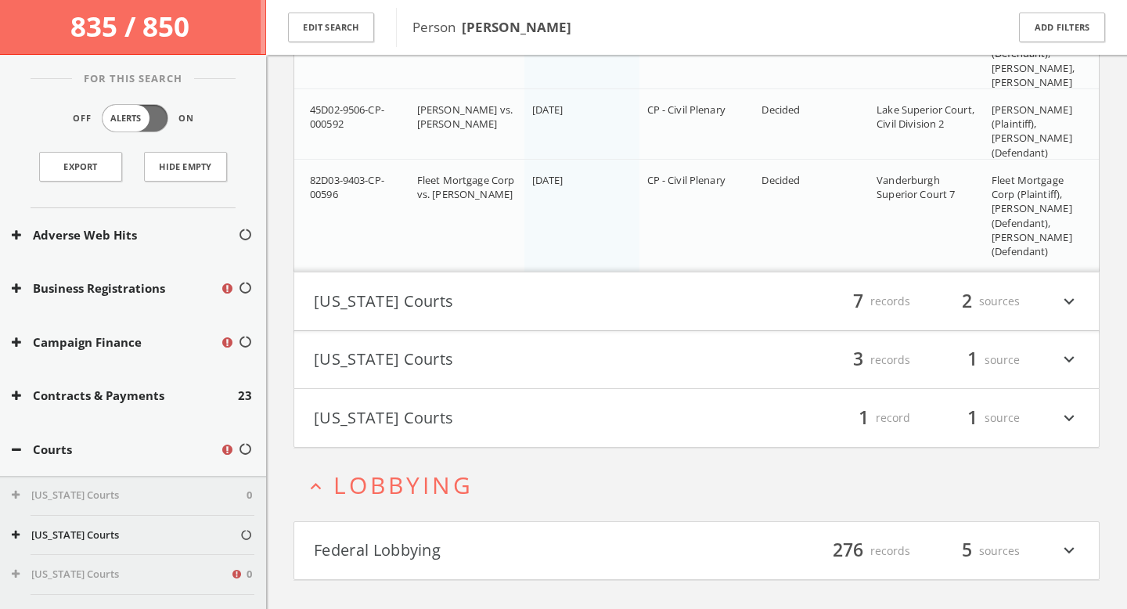
scroll to position [1153, 0]
click at [455, 299] on button "[US_STATE] Courts" at bounding box center [505, 302] width 383 height 27
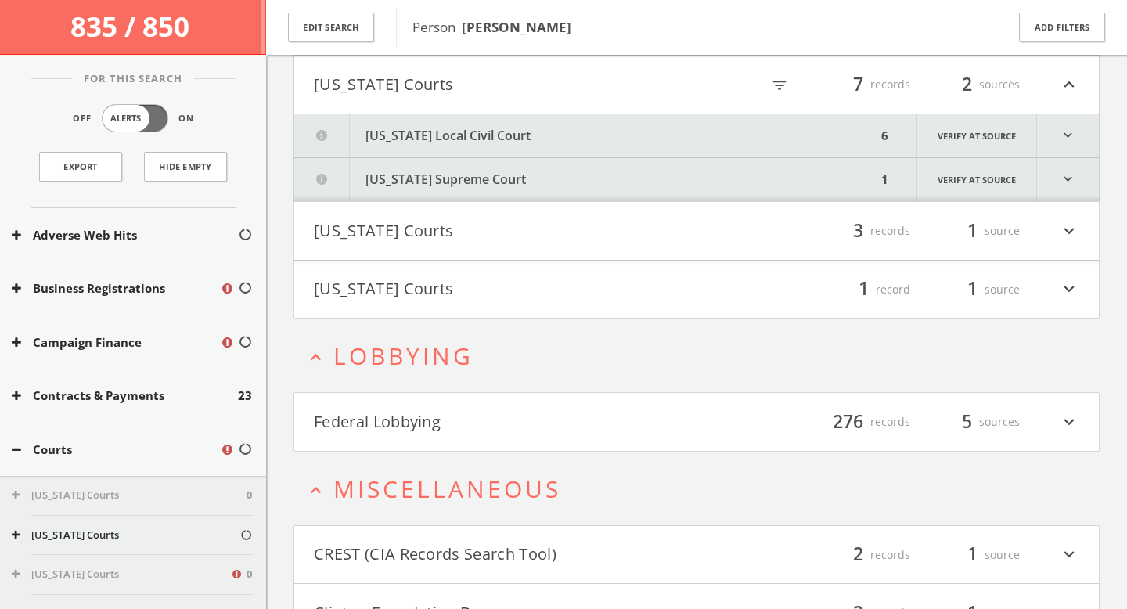
click at [475, 141] on button "[US_STATE] Local Civil Court" at bounding box center [585, 135] width 582 height 43
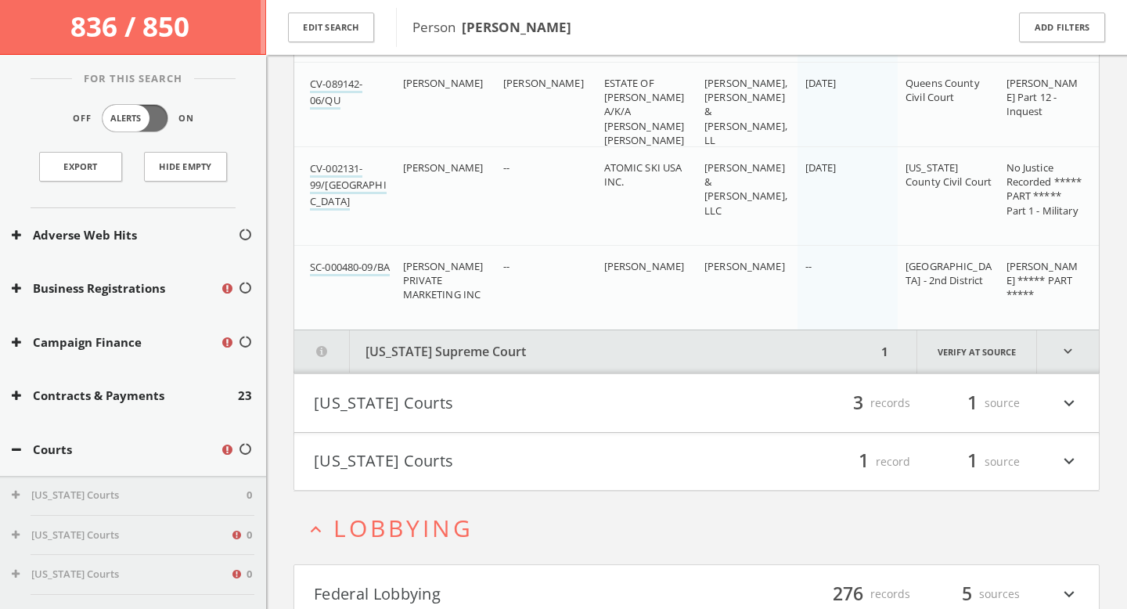
click at [506, 341] on button "[US_STATE] Supreme Court" at bounding box center [585, 351] width 582 height 43
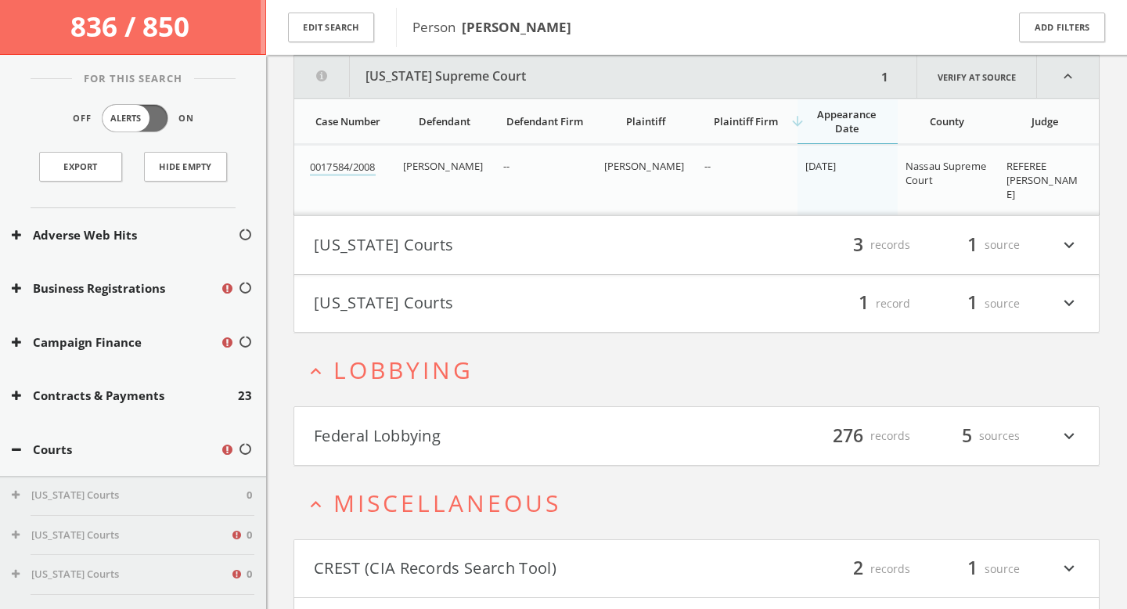
click at [513, 232] on button "[US_STATE] Courts" at bounding box center [505, 245] width 383 height 27
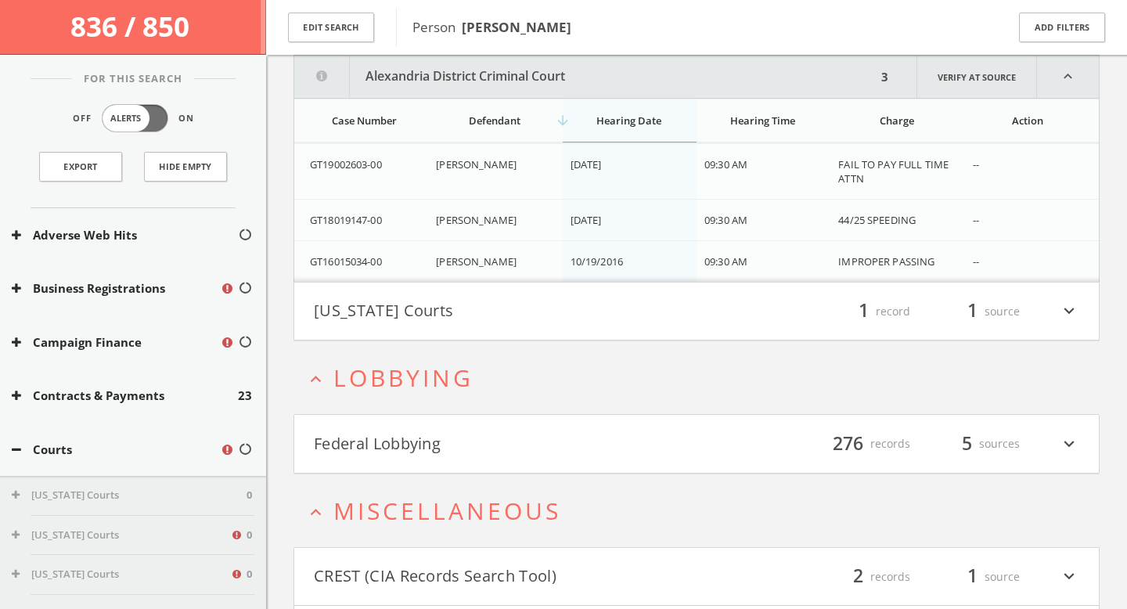
click at [516, 325] on h4 "[US_STATE] Courts filter_list 1 record 1 source expand_more" at bounding box center [696, 311] width 804 height 58
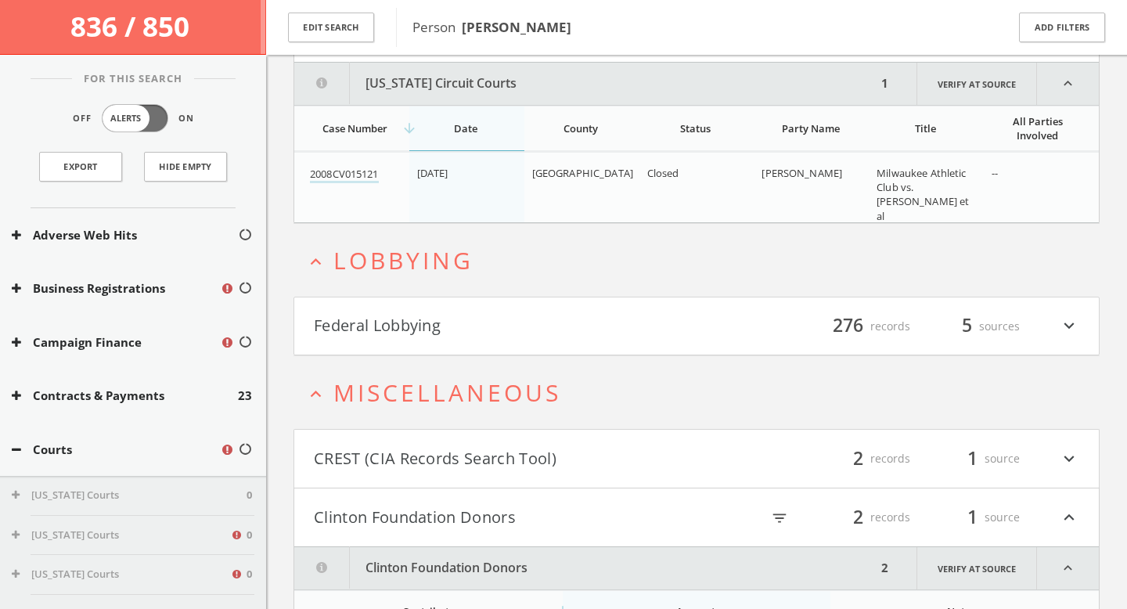
scroll to position [2545, 0]
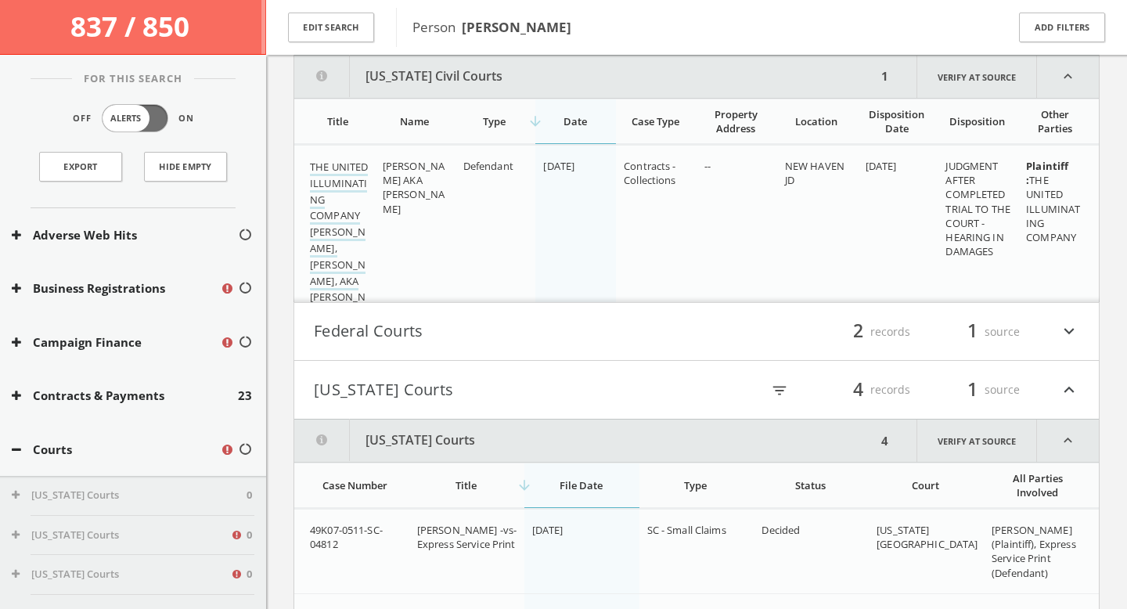
click at [519, 324] on button "Federal Courts" at bounding box center [505, 331] width 383 height 27
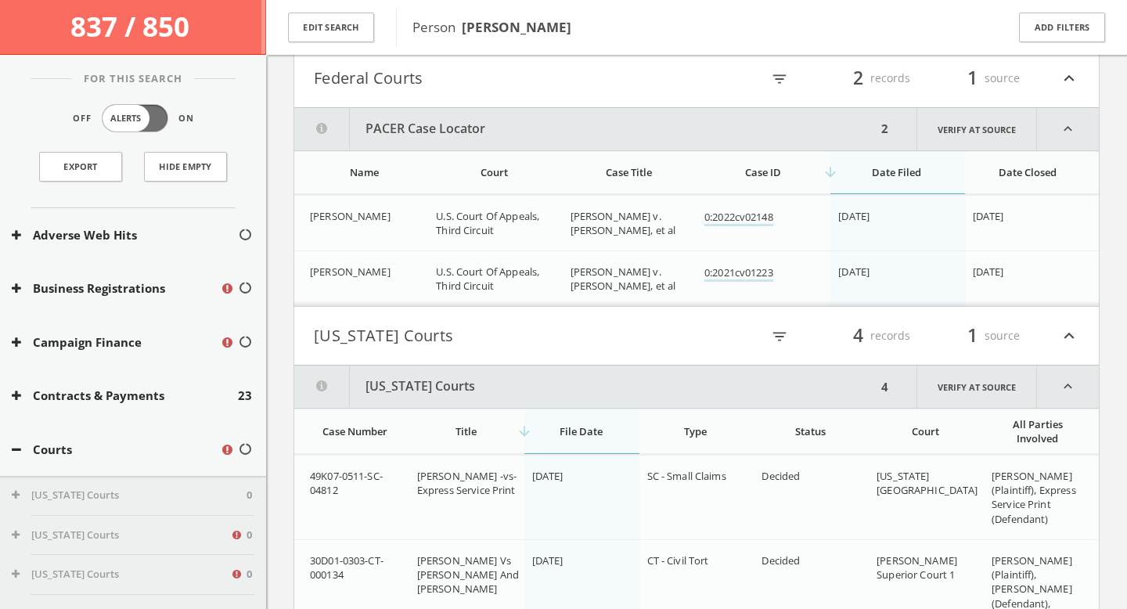
scroll to position [746, 0]
click at [510, 86] on button "Federal Courts" at bounding box center [505, 80] width 383 height 27
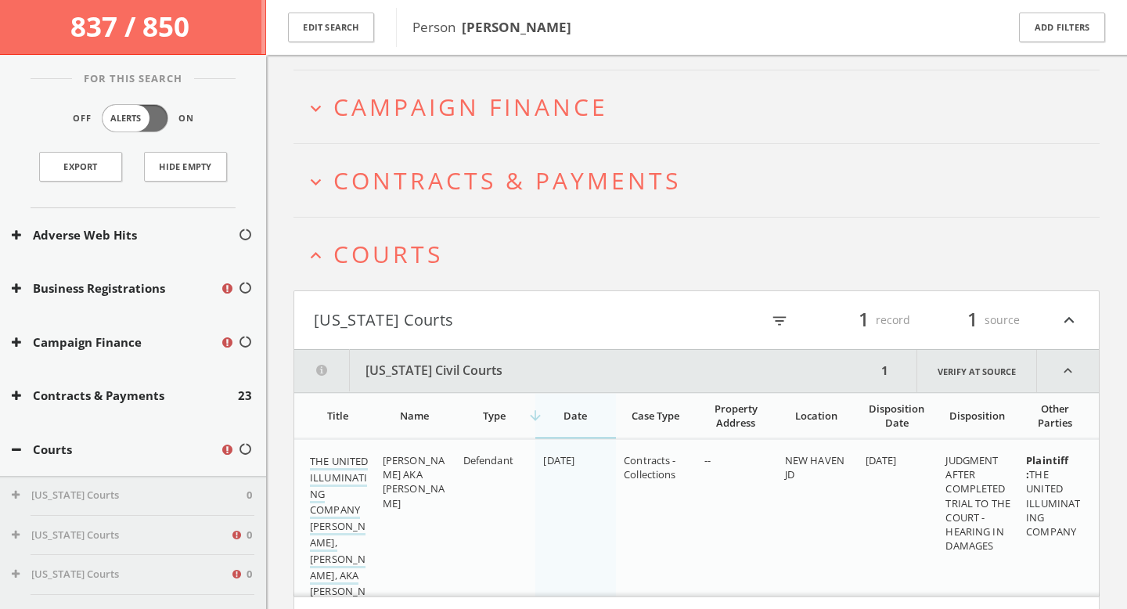
scroll to position [0, 0]
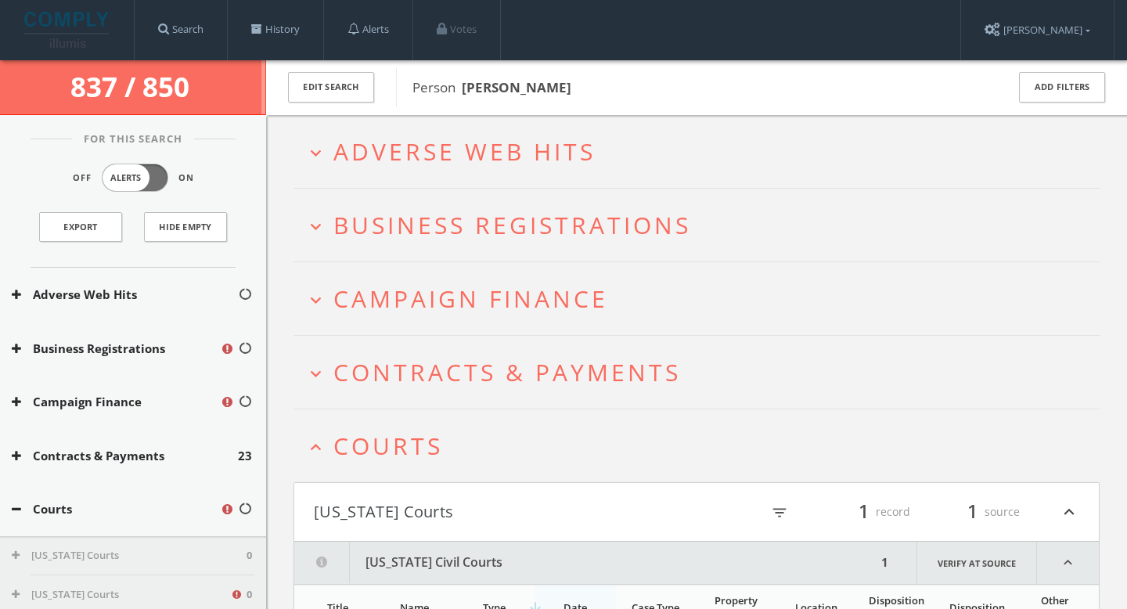
click at [505, 152] on span "Adverse Web Hits" at bounding box center [464, 151] width 262 height 32
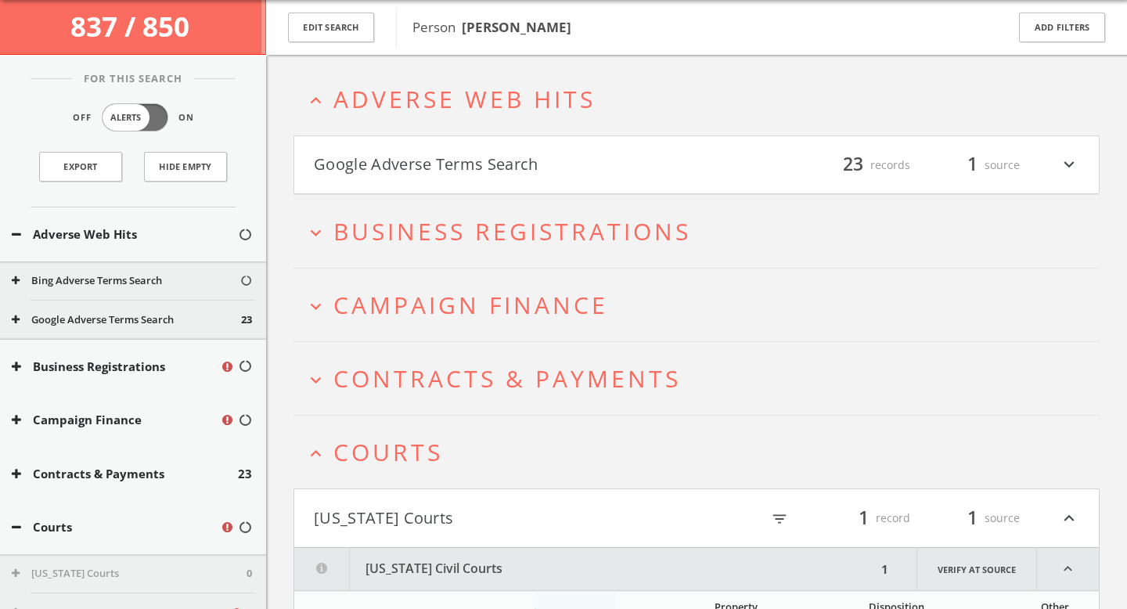
click at [522, 160] on button "Google Adverse Terms Search" at bounding box center [505, 165] width 383 height 27
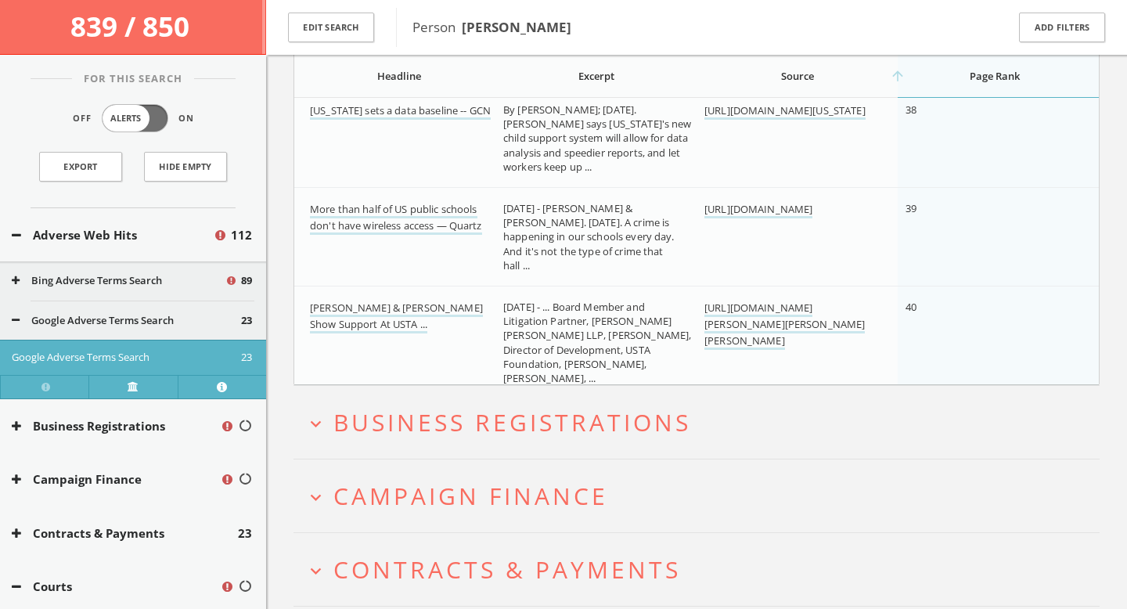
scroll to position [2530, 0]
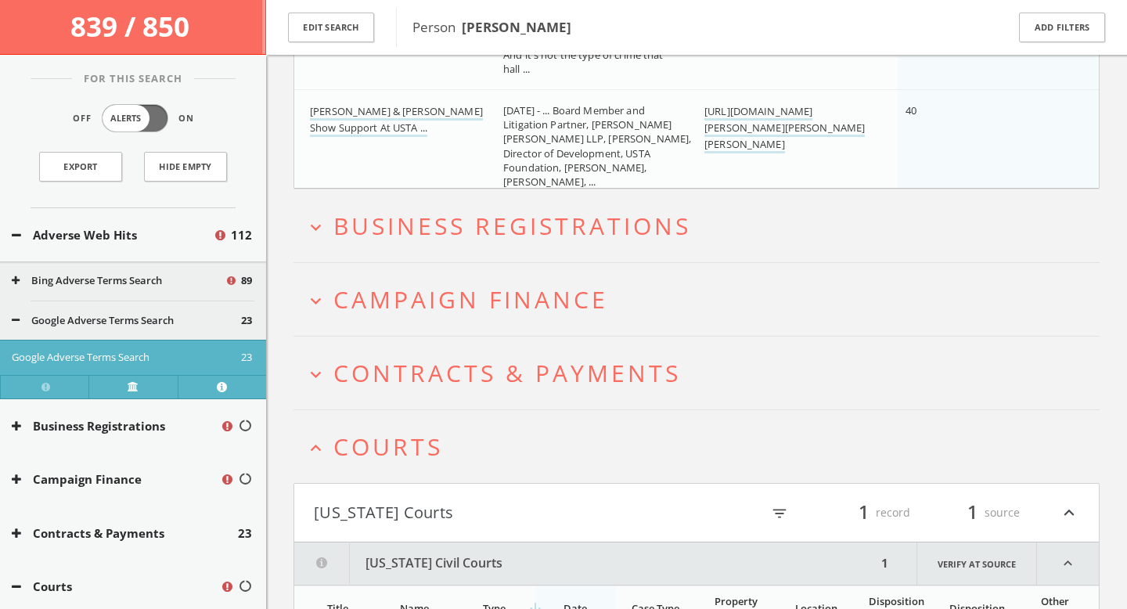
click at [534, 226] on span "Business Registrations" at bounding box center [512, 226] width 358 height 32
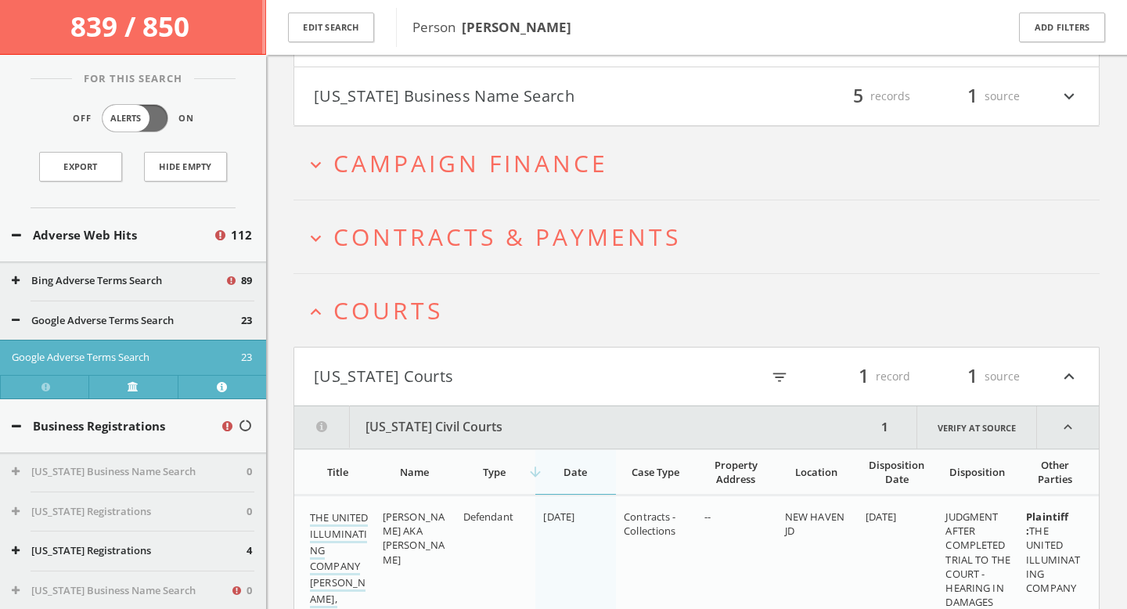
click at [549, 159] on span "Campaign Finance" at bounding box center [470, 163] width 275 height 32
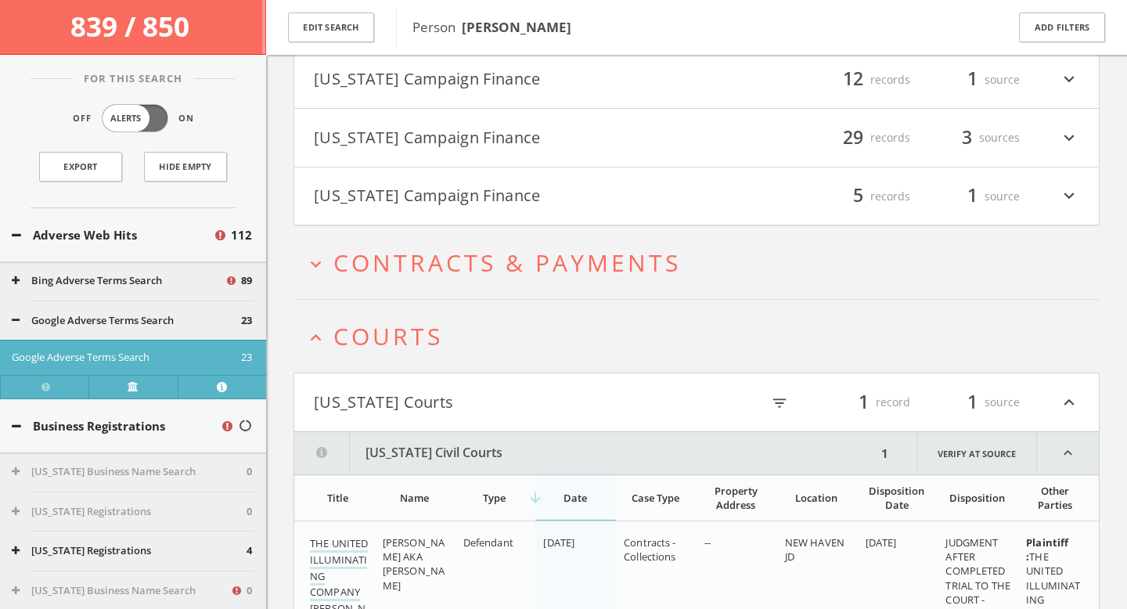
click at [576, 245] on h2 "expand_more Contracts & Payments" at bounding box center [696, 262] width 806 height 73
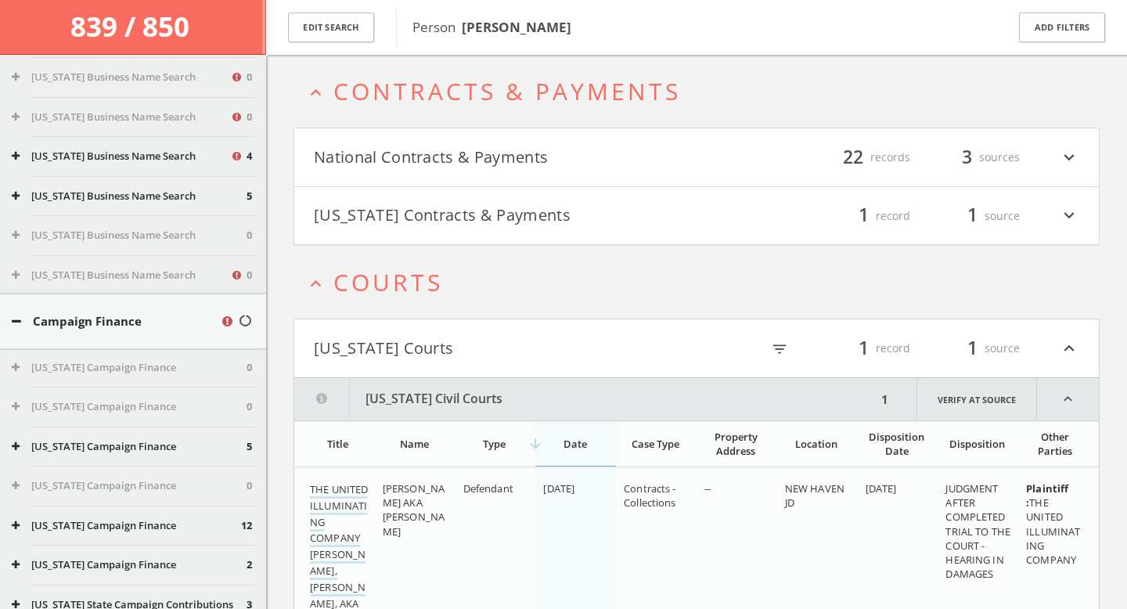
scroll to position [1674, 0]
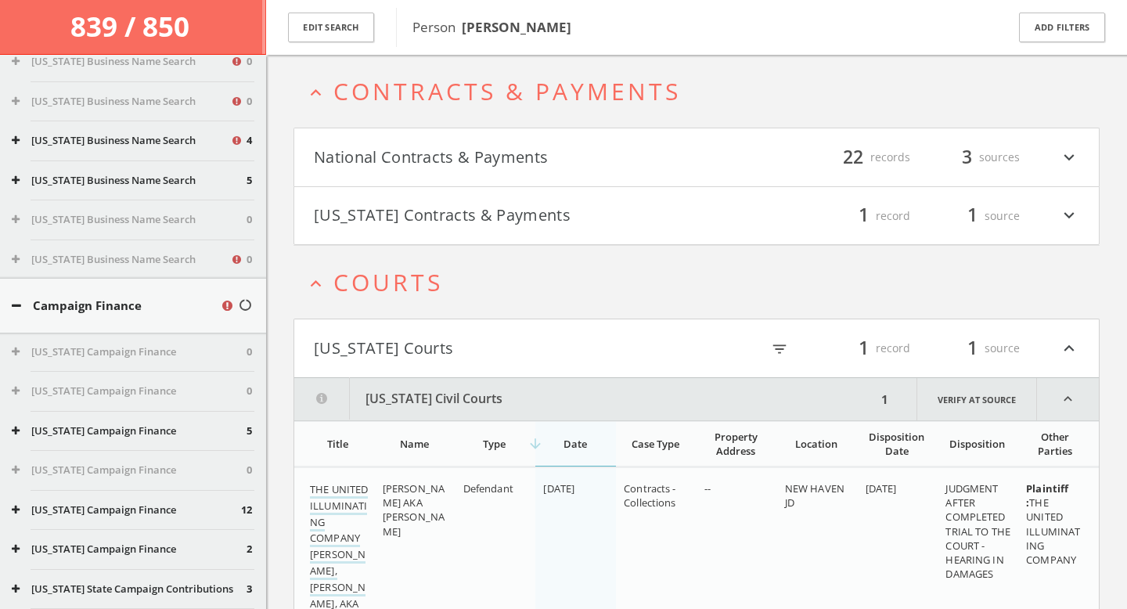
click at [183, 324] on div "Campaign Finance" at bounding box center [133, 306] width 266 height 54
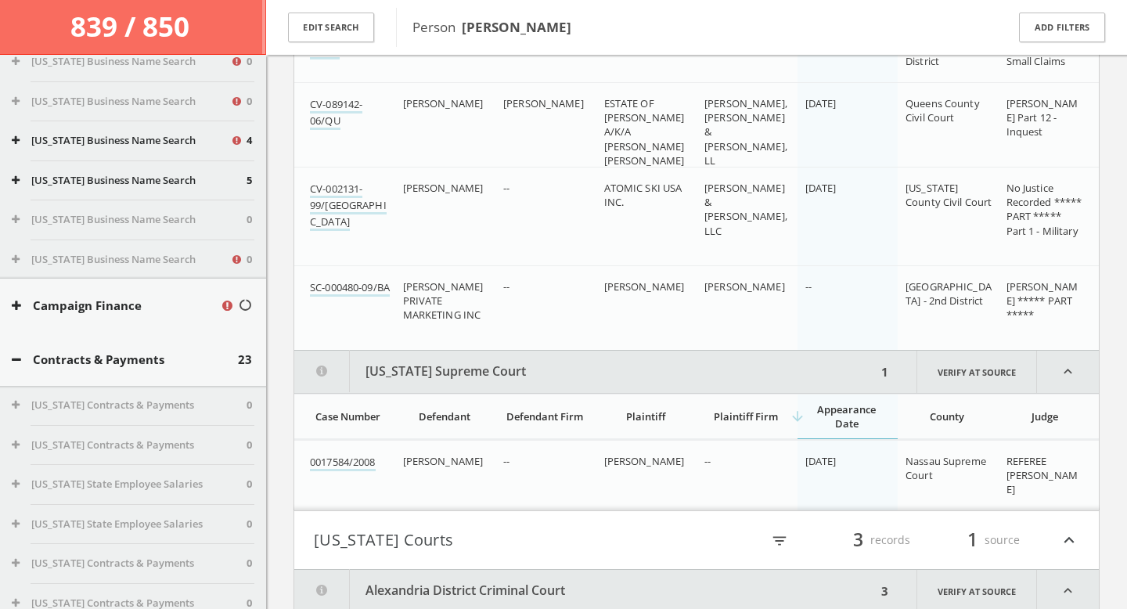
click at [184, 344] on div "Contracts & Payments 23" at bounding box center [133, 360] width 266 height 54
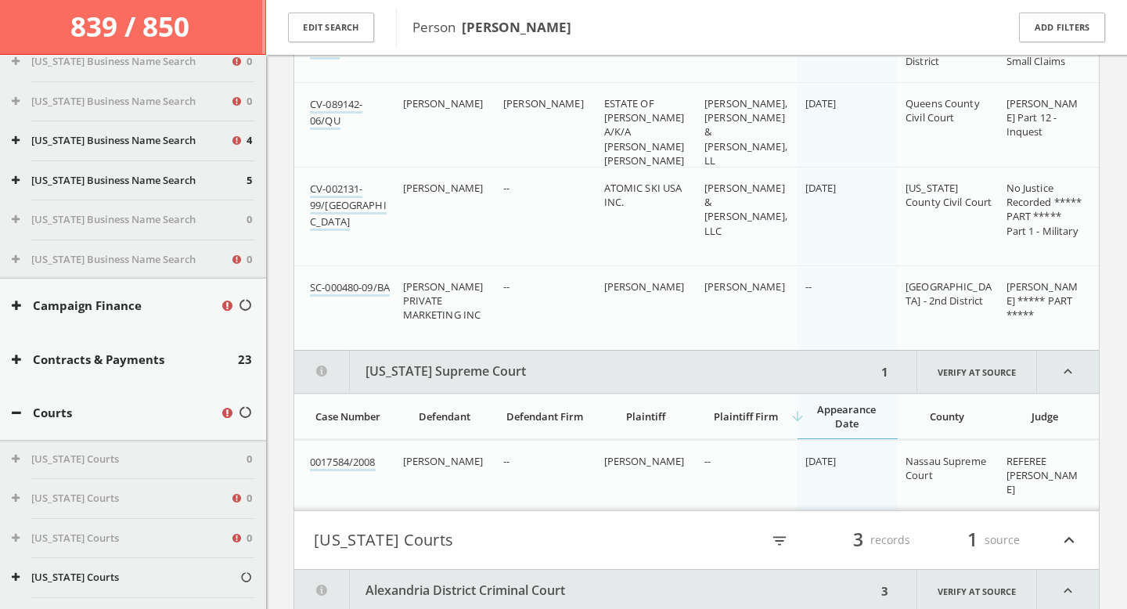
click at [185, 363] on button "Contracts & Payments" at bounding box center [125, 360] width 226 height 18
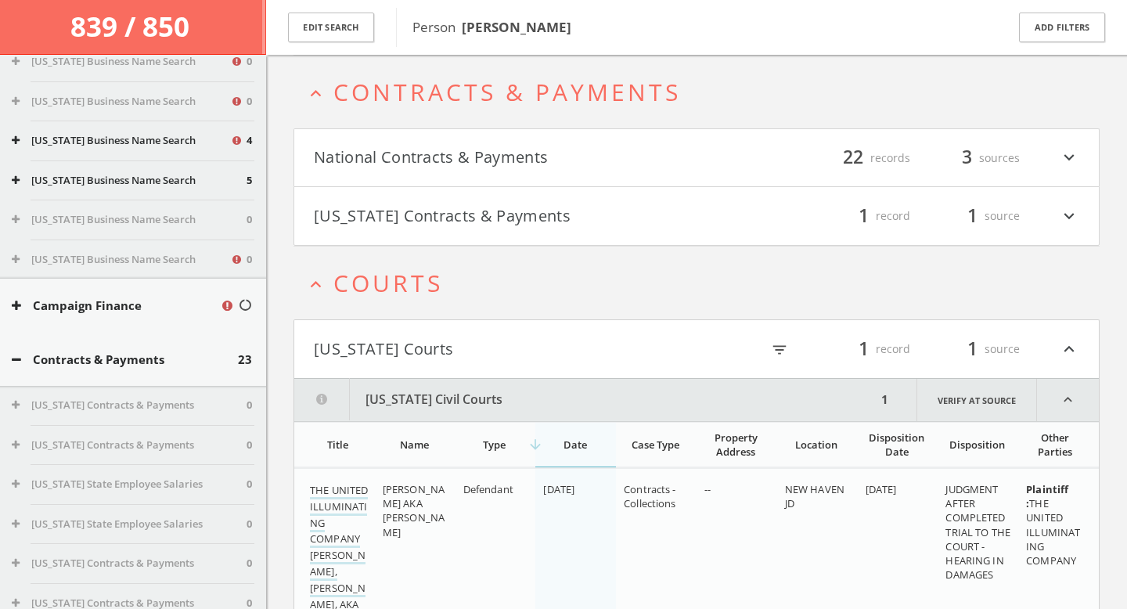
click at [143, 311] on button "Campaign Finance" at bounding box center [116, 306] width 208 height 18
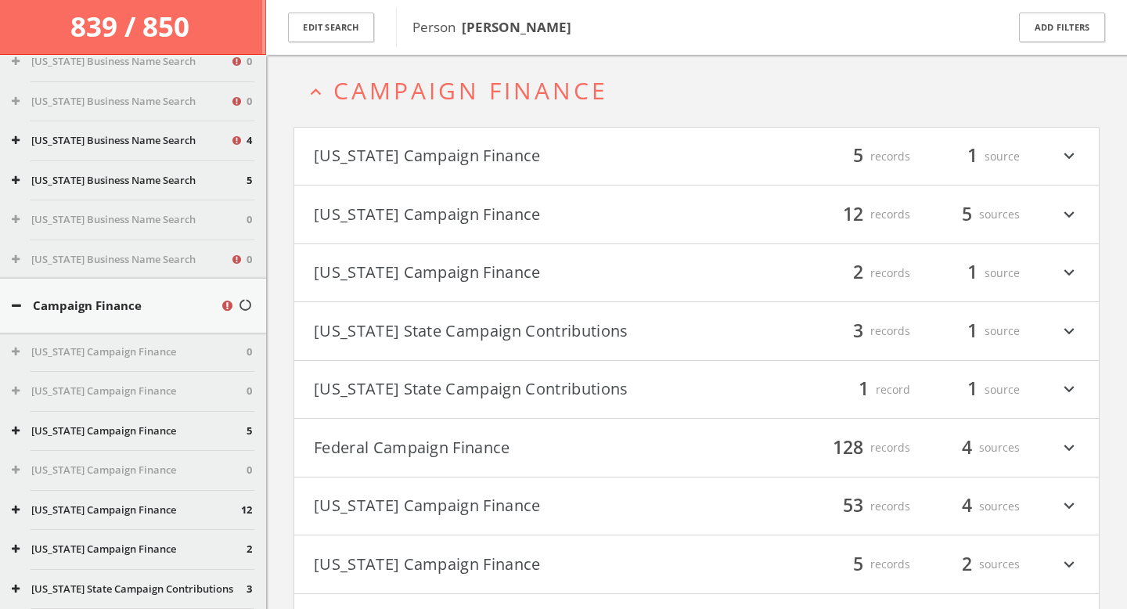
click at [113, 312] on button "Campaign Finance" at bounding box center [116, 306] width 208 height 18
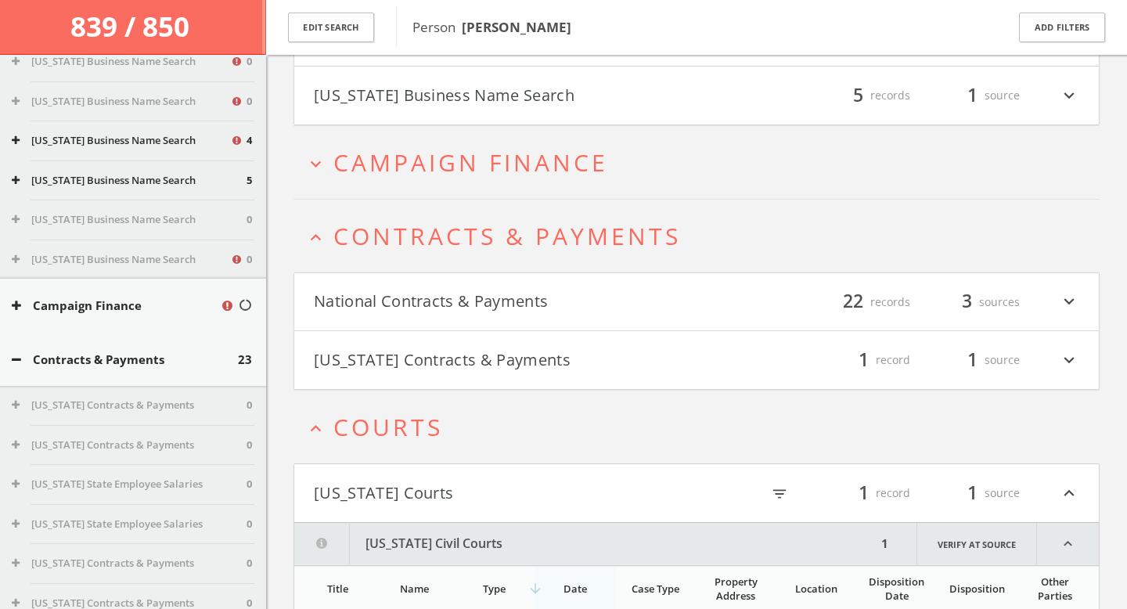
click at [326, 182] on h2 "expand_more Campaign Finance" at bounding box center [696, 162] width 806 height 73
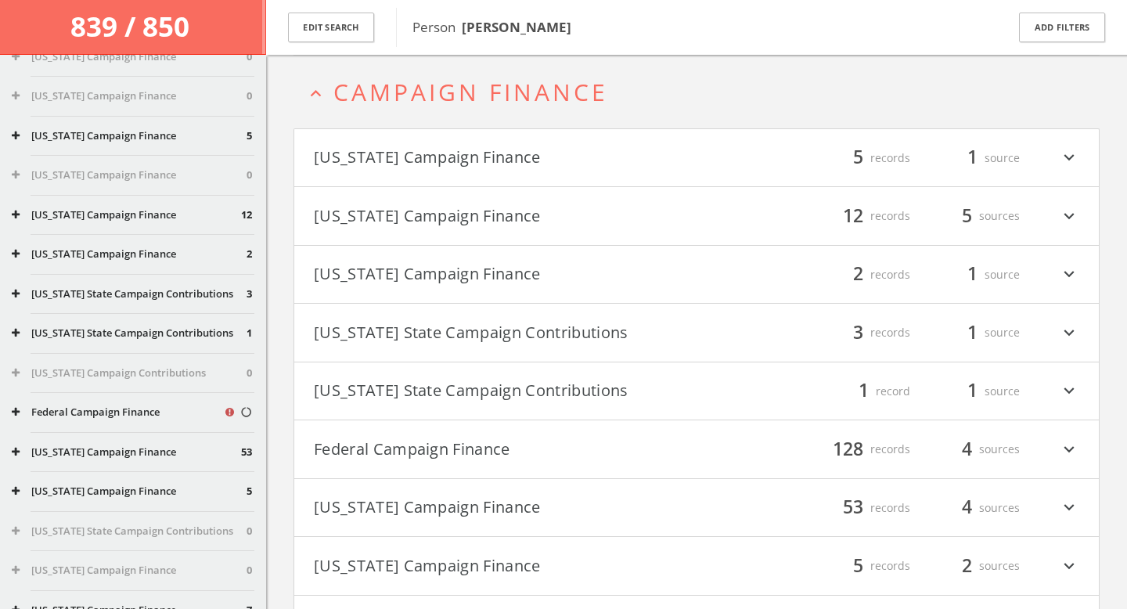
scroll to position [2085, 0]
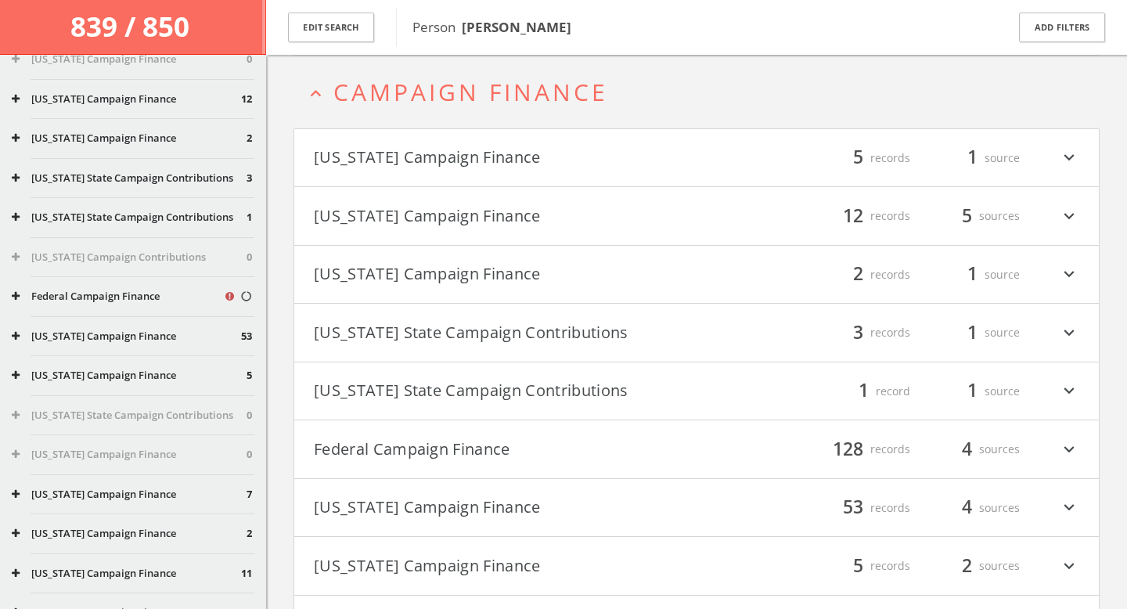
click at [18, 294] on icon at bounding box center [16, 296] width 8 height 10
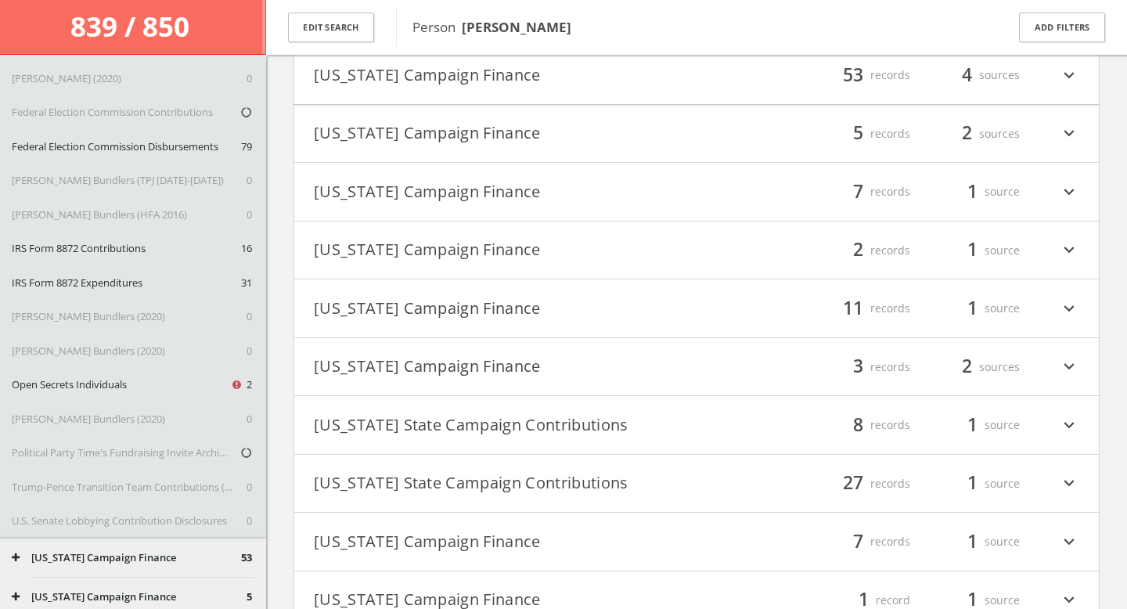
scroll to position [2478, 0]
click at [149, 385] on button "Open Secrets Individuals" at bounding box center [121, 383] width 218 height 16
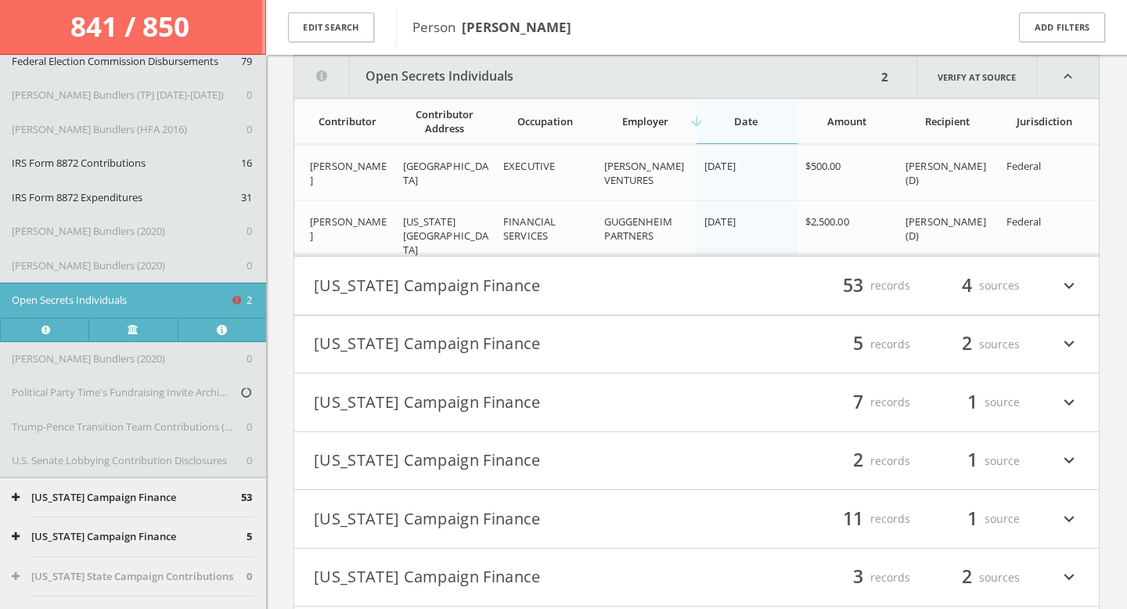
scroll to position [2559, 0]
